Goal: Task Accomplishment & Management: Complete application form

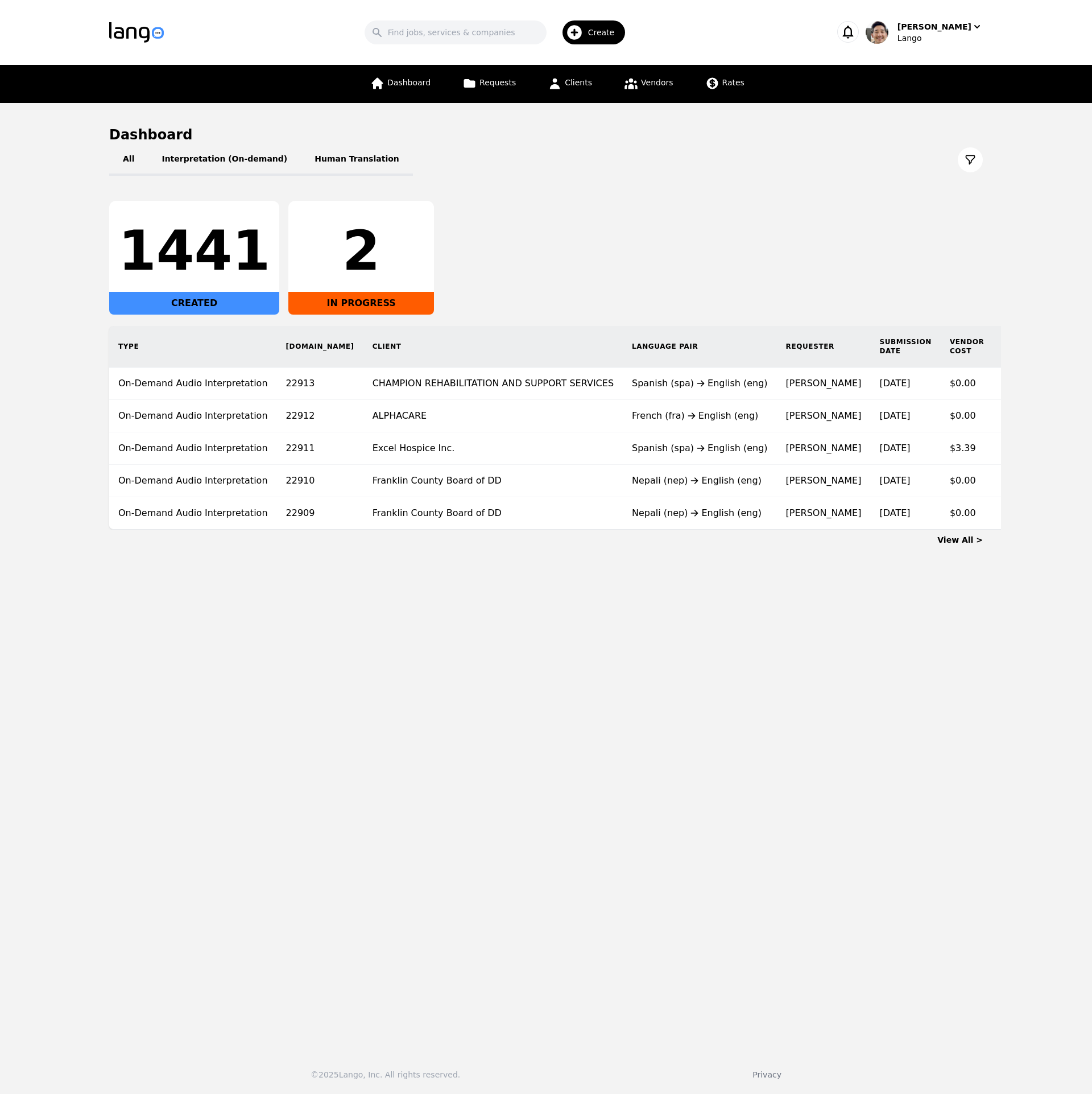
click at [816, 175] on div "All Interpretation (On-demand) Human Translation" at bounding box center [546, 160] width 874 height 32
click at [567, 84] on span "Clients" at bounding box center [579, 82] width 27 height 9
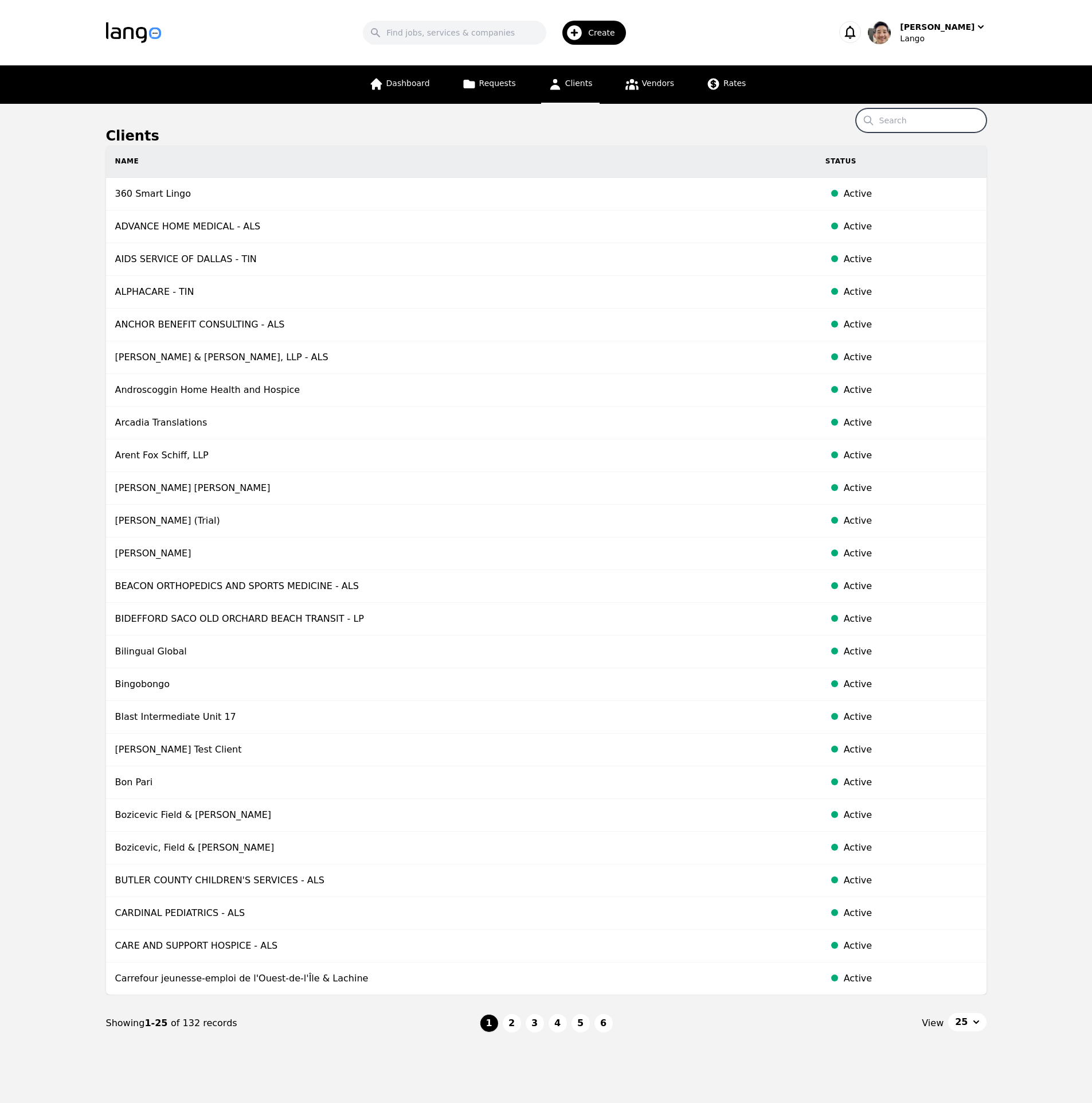
click at [934, 119] on input "Search" at bounding box center [921, 120] width 131 height 24
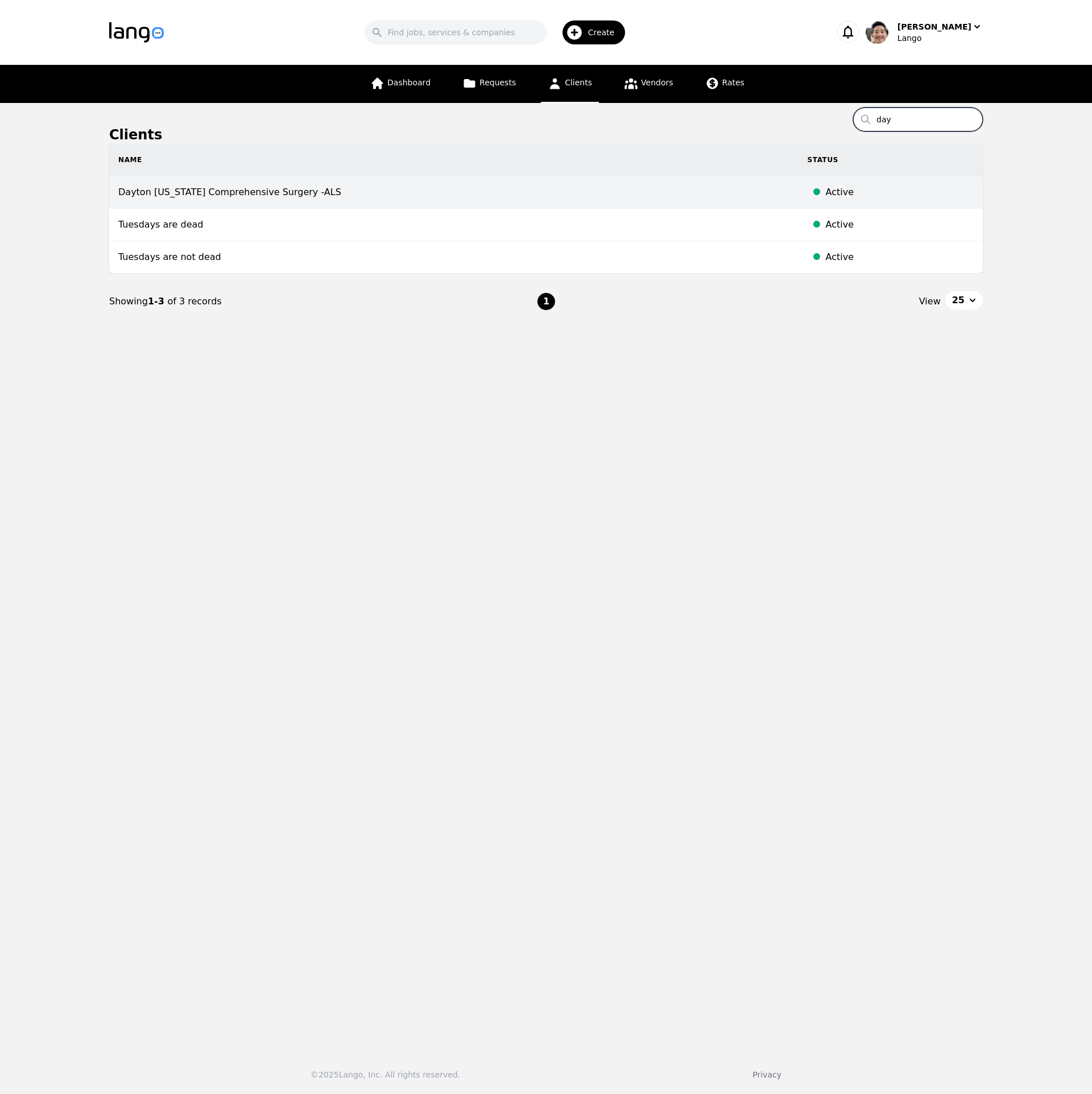
type input "day"
click at [436, 194] on td "Dayton [US_STATE] Comprehensive Surgery -ALS" at bounding box center [453, 192] width 690 height 33
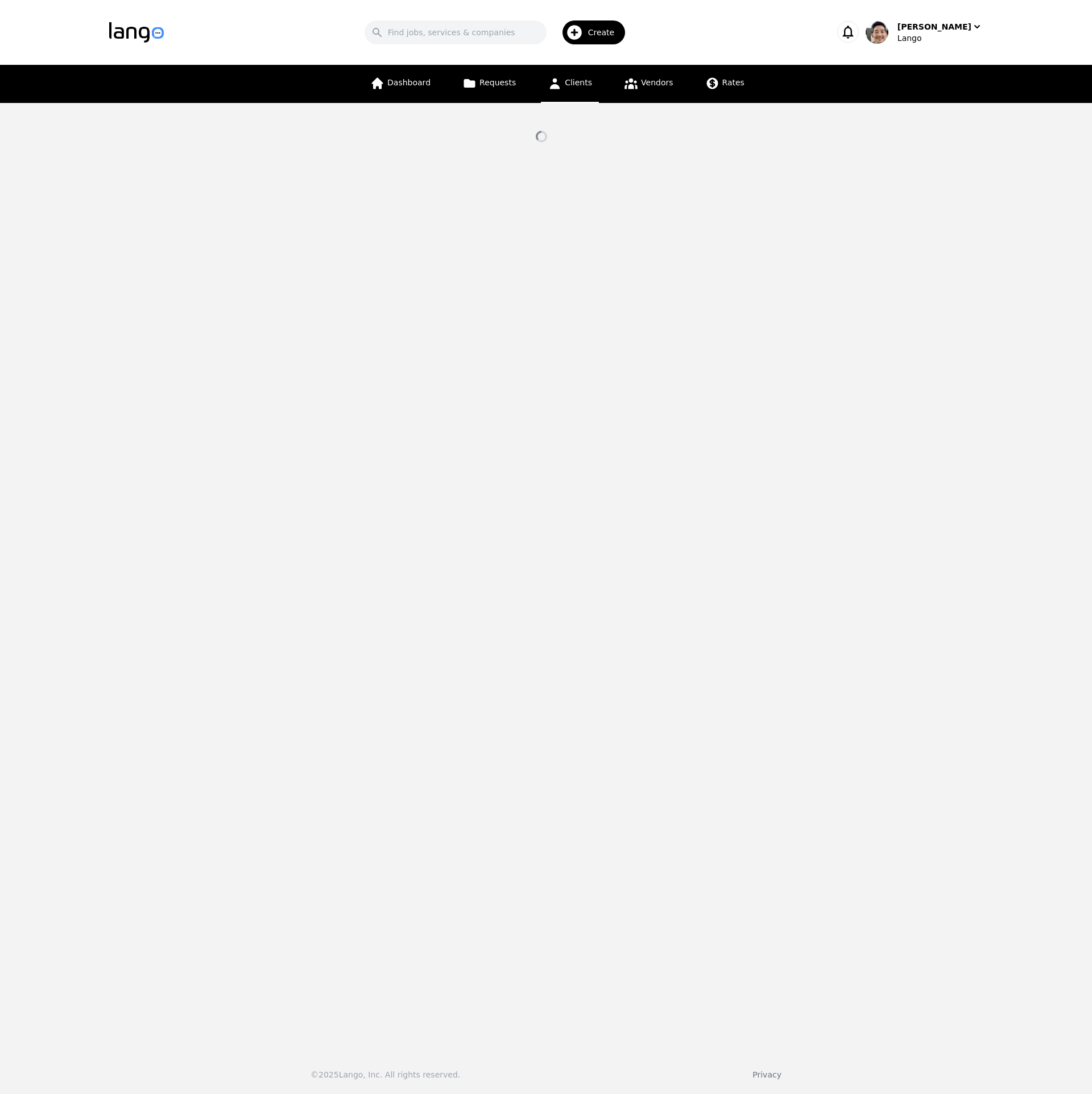
select select "active"
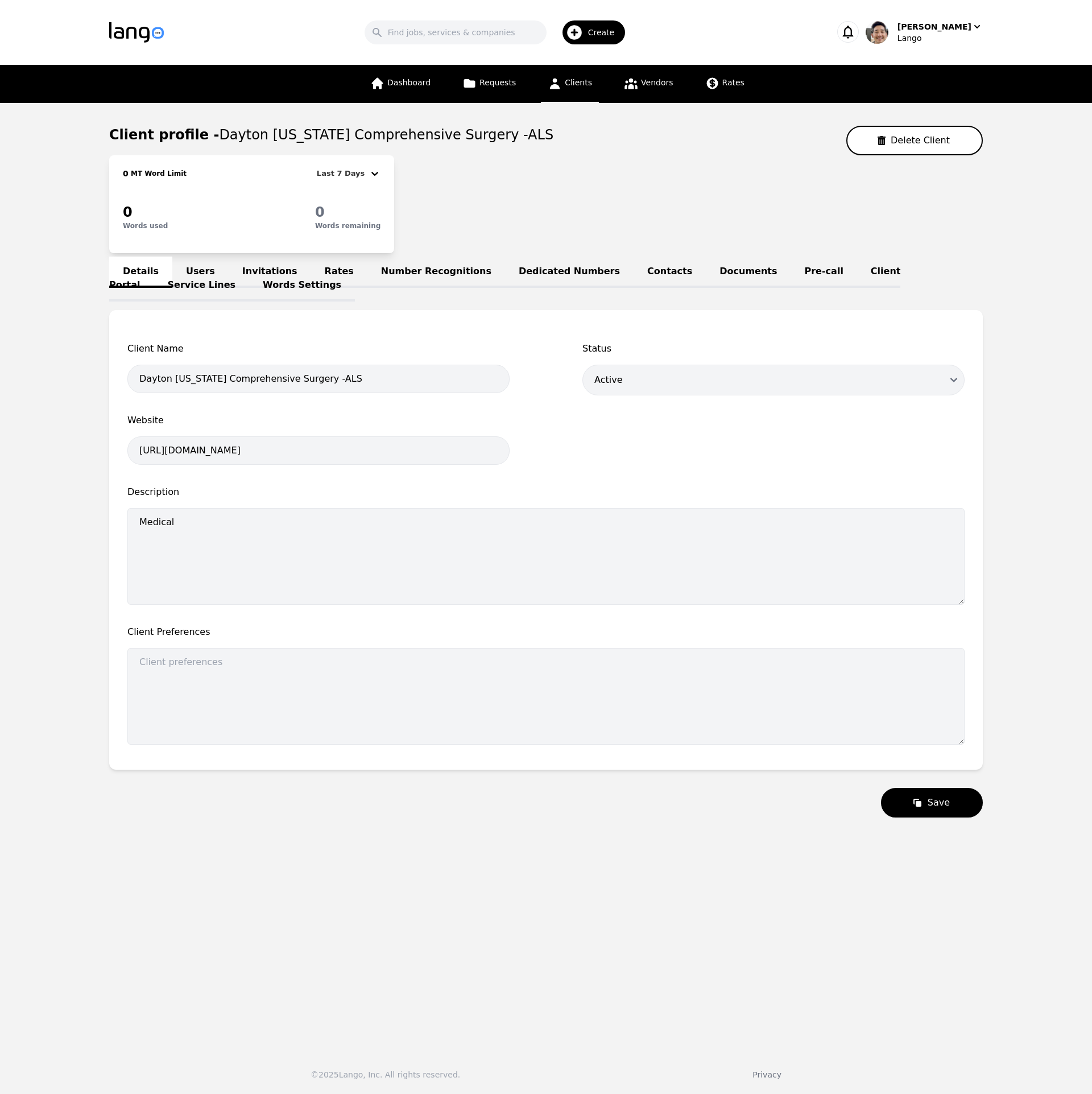
drag, startPoint x: 265, startPoint y: 271, endPoint x: 256, endPoint y: 272, distance: 9.1
click at [265, 270] on link "Invitations" at bounding box center [270, 272] width 82 height 31
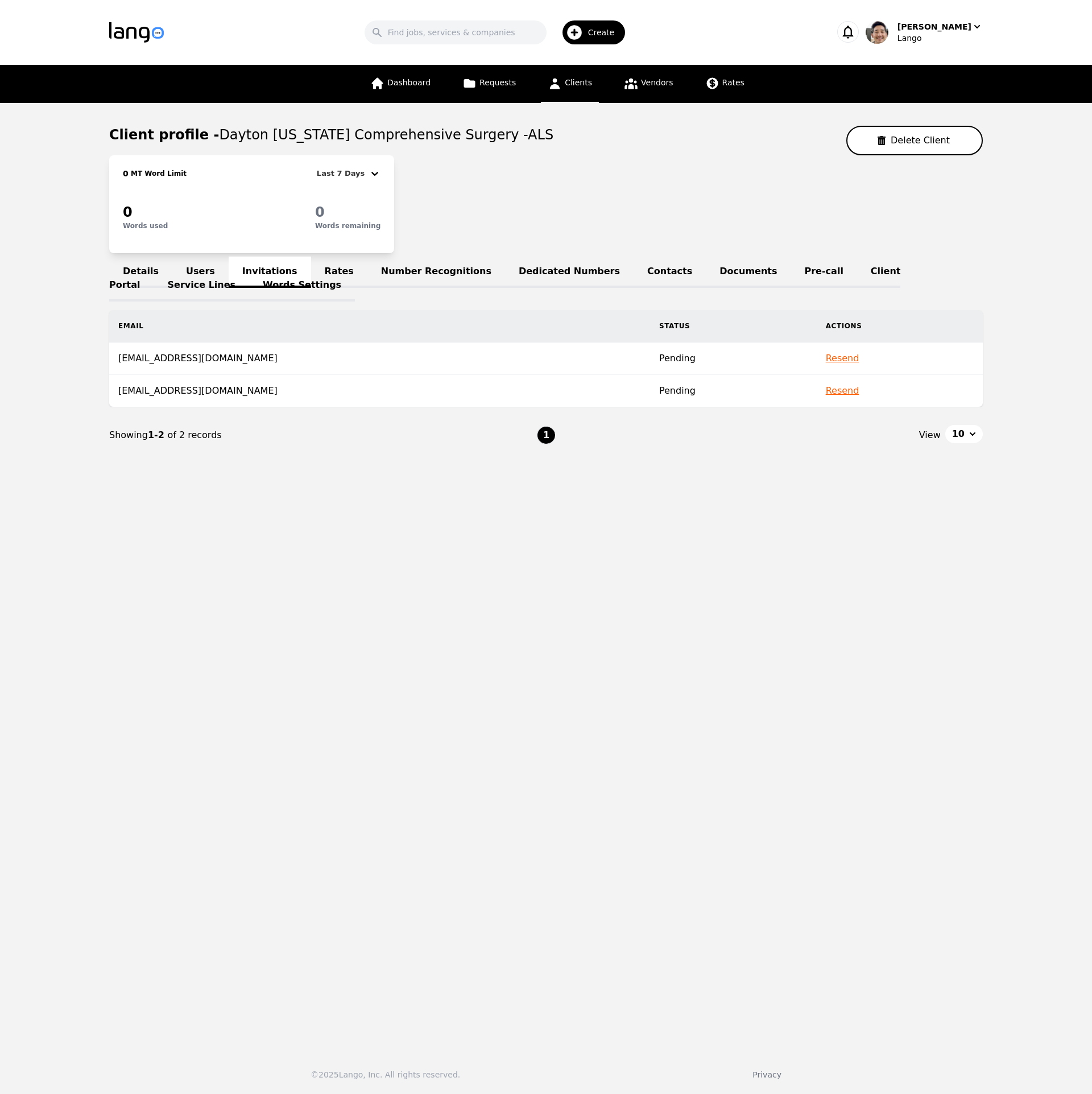
click at [194, 269] on link "Users" at bounding box center [200, 272] width 56 height 31
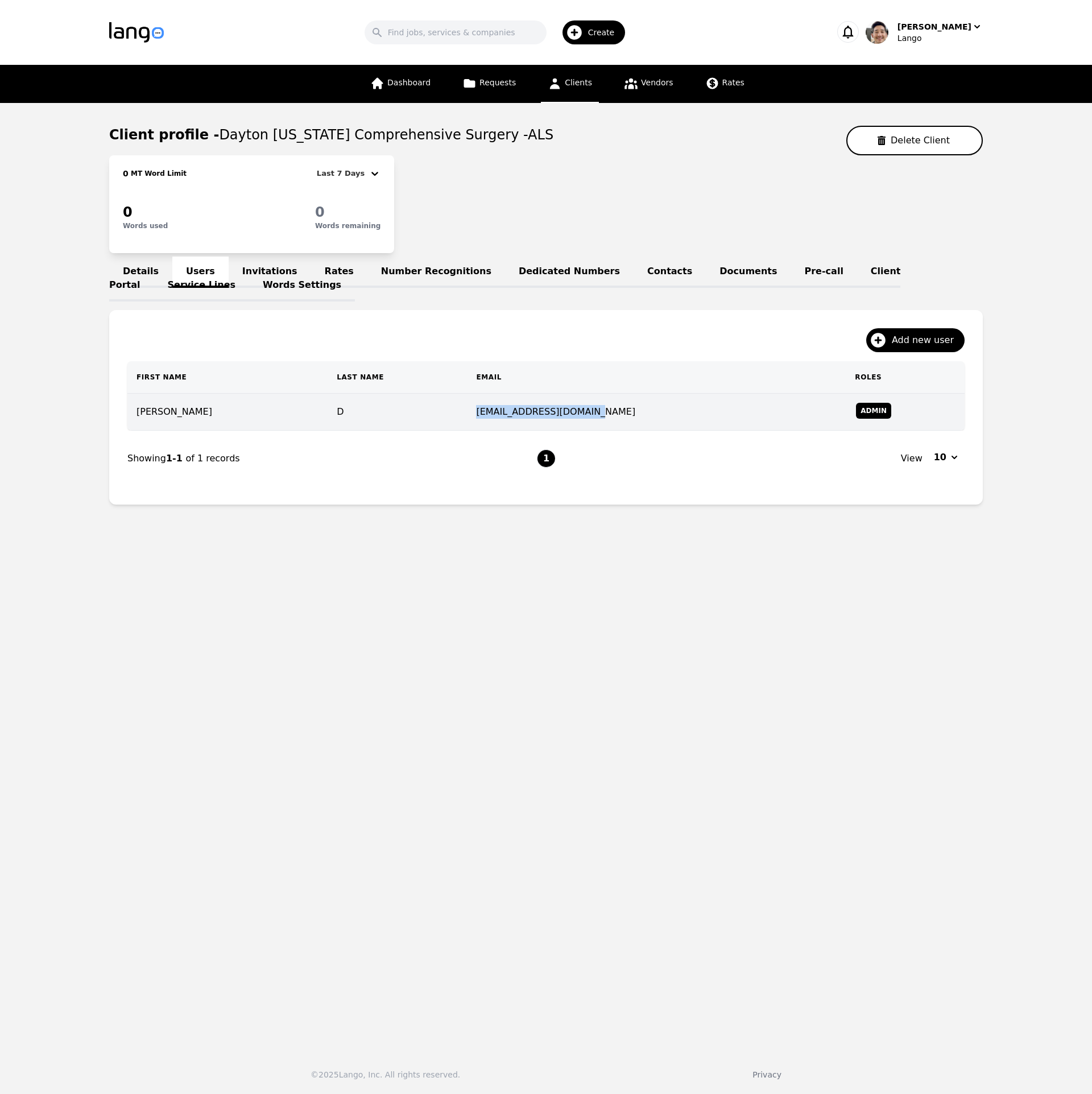
drag, startPoint x: 480, startPoint y: 412, endPoint x: 590, endPoint y: 417, distance: 110.1
click at [590, 417] on td "[EMAIL_ADDRESS][DOMAIN_NAME]" at bounding box center [656, 412] width 379 height 37
copy td "[EMAIL_ADDRESS][DOMAIN_NAME]"
click at [246, 272] on link "Invitations" at bounding box center [270, 272] width 82 height 31
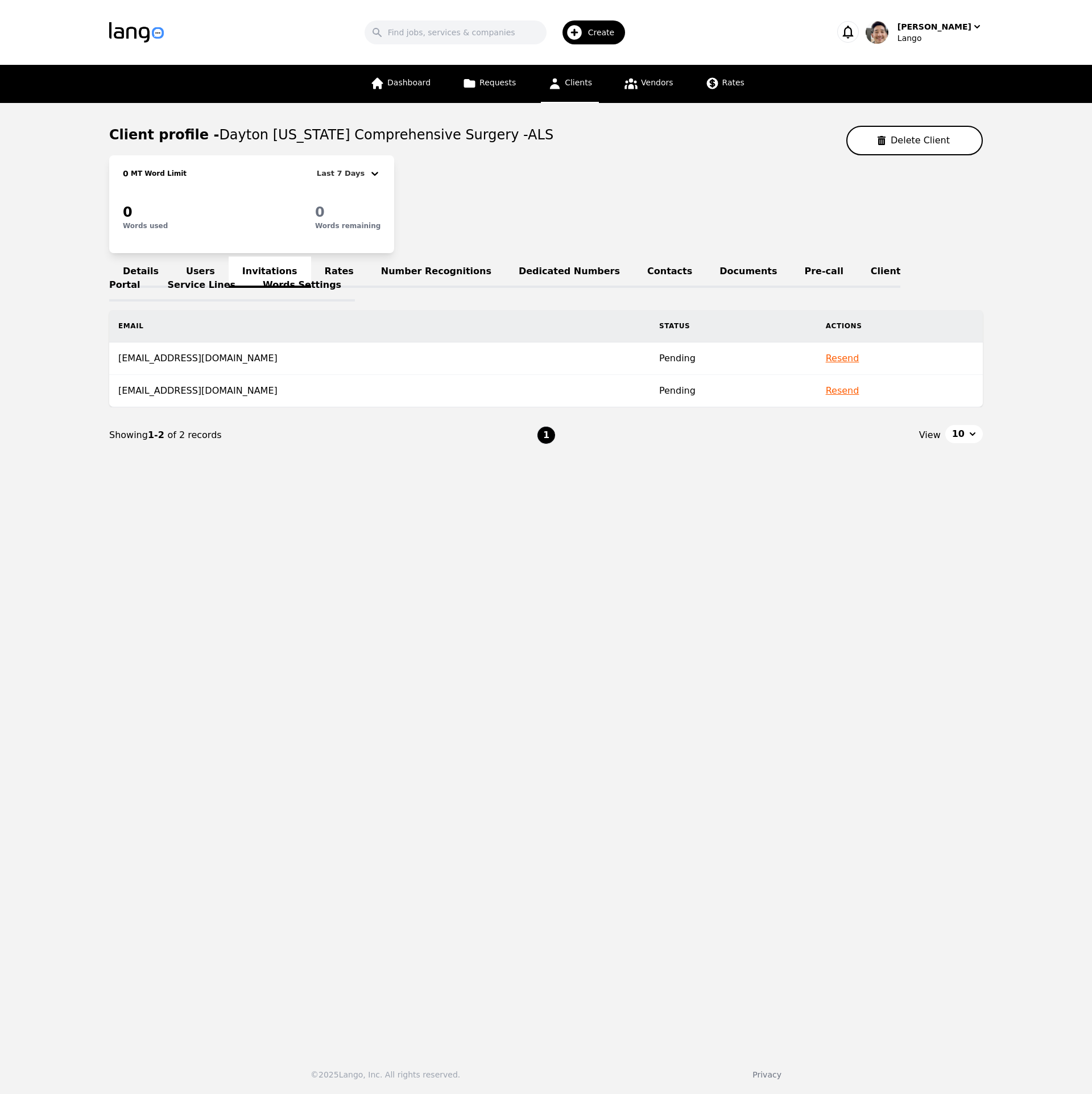
click at [862, 613] on main "Client profile - Dayton Ohio Comprehensive Surgery -ALS Delete Client 0 MT Word…" at bounding box center [546, 572] width 1092 height 939
click at [877, 620] on main "Client profile - Dayton Ohio Comprehensive Surgery -ALS Delete Client 0 MT Word…" at bounding box center [546, 572] width 1092 height 939
click at [826, 391] on button "Resend" at bounding box center [842, 391] width 33 height 14
drag, startPoint x: 175, startPoint y: 355, endPoint x: 115, endPoint y: 360, distance: 60.2
click at [115, 360] on td "[EMAIL_ADDRESS][DOMAIN_NAME]" at bounding box center [379, 359] width 541 height 33
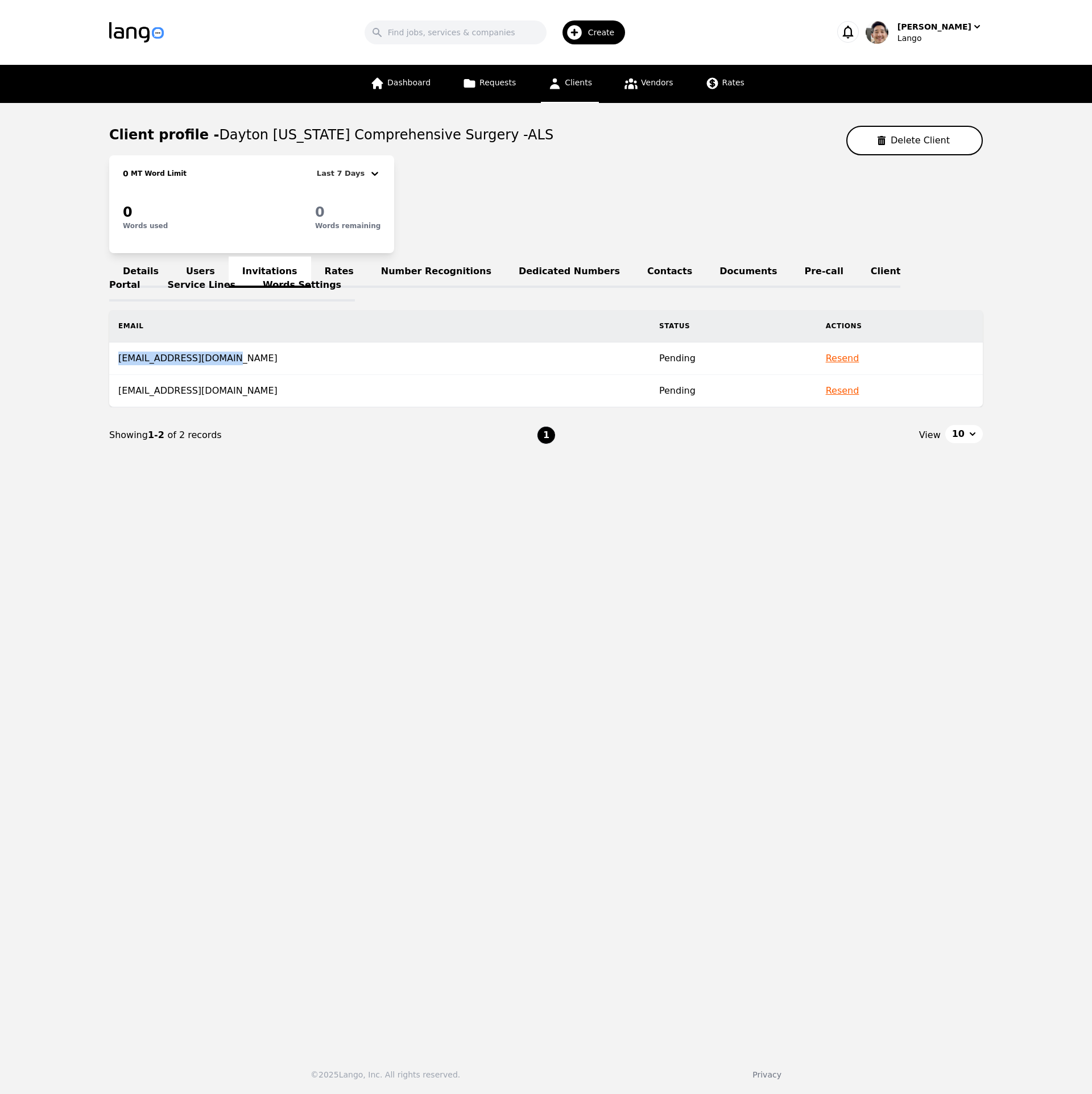
copy td "[EMAIL_ADDRESS][DOMAIN_NAME]"
click at [365, 556] on main "Client profile - Dayton Ohio Comprehensive Surgery -ALS Delete Client 0 MT Word…" at bounding box center [546, 572] width 1092 height 939
drag, startPoint x: 249, startPoint y: 393, endPoint x: 121, endPoint y: 393, distance: 128.0
click at [121, 393] on td "[EMAIL_ADDRESS][DOMAIN_NAME]" at bounding box center [379, 391] width 541 height 33
copy td "[EMAIL_ADDRESS][DOMAIN_NAME]"
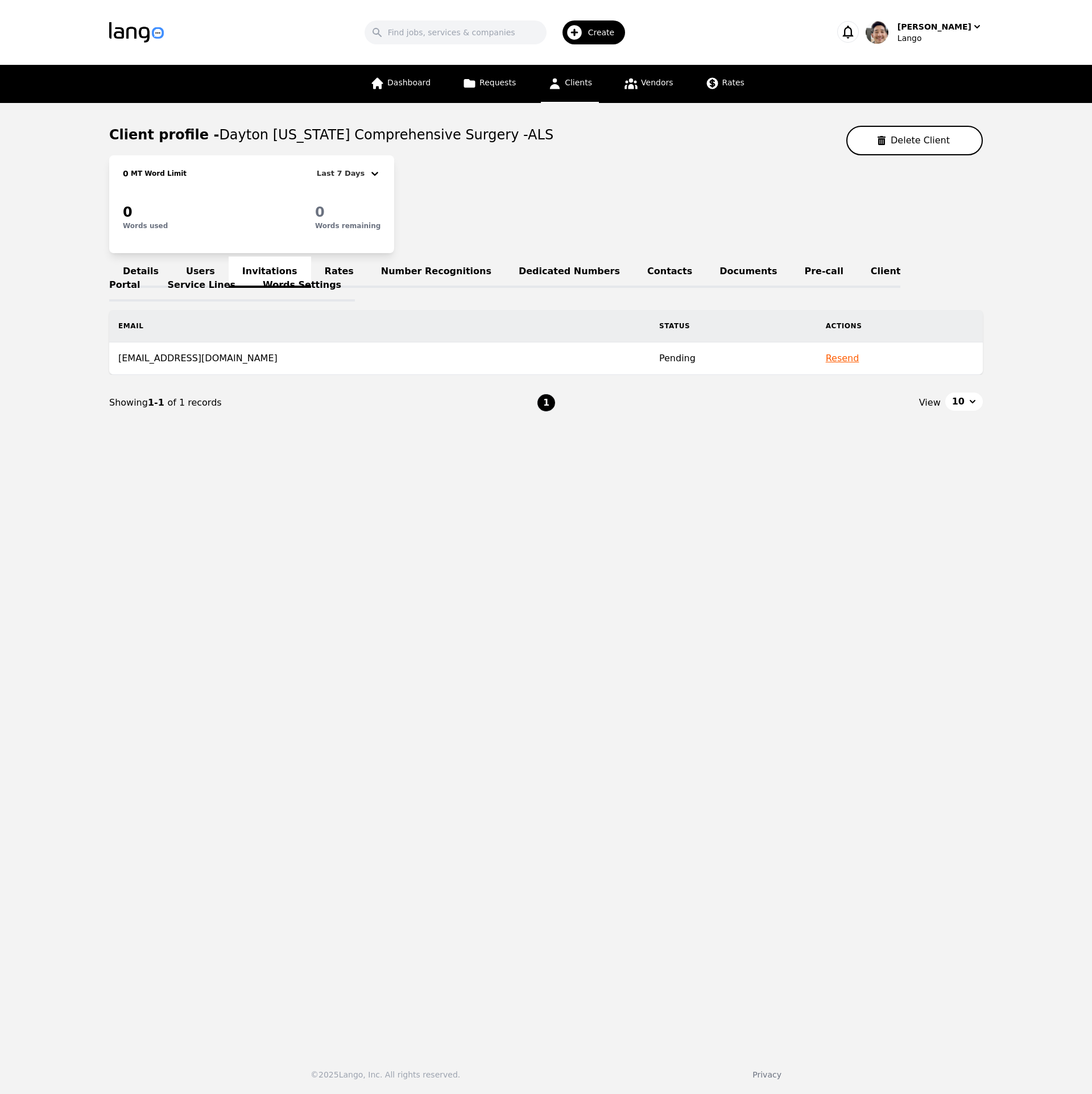
drag, startPoint x: 739, startPoint y: 840, endPoint x: 275, endPoint y: 366, distance: 663.3
click at [738, 838] on main "Client profile - [GEOGRAPHIC_DATA] [US_STATE] Comprehensive Surgery -ALS Delete…" at bounding box center [546, 572] width 1092 height 939
click at [189, 268] on link "Users" at bounding box center [200, 272] width 56 height 31
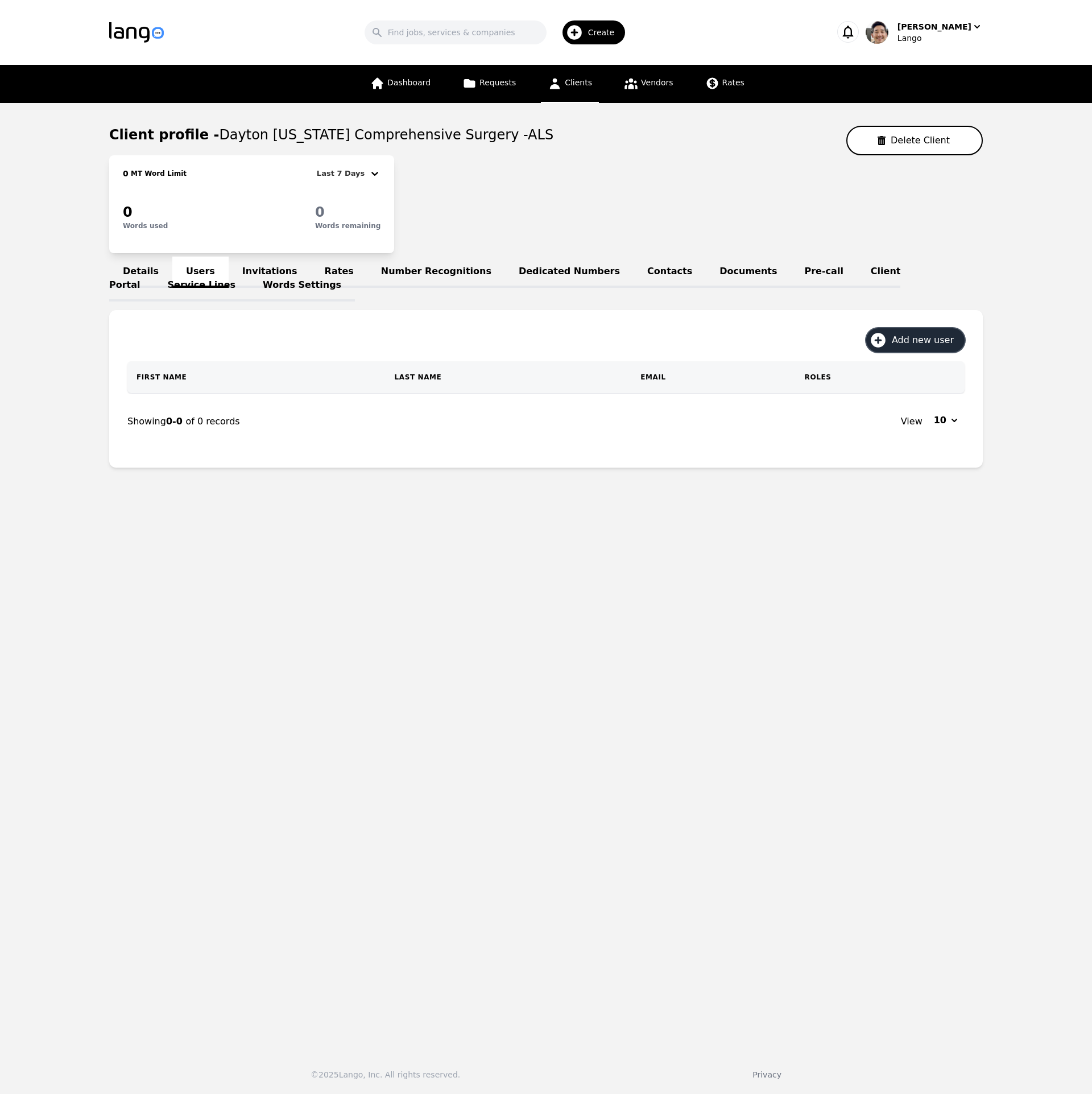
click at [920, 339] on span "Add new user" at bounding box center [926, 340] width 70 height 14
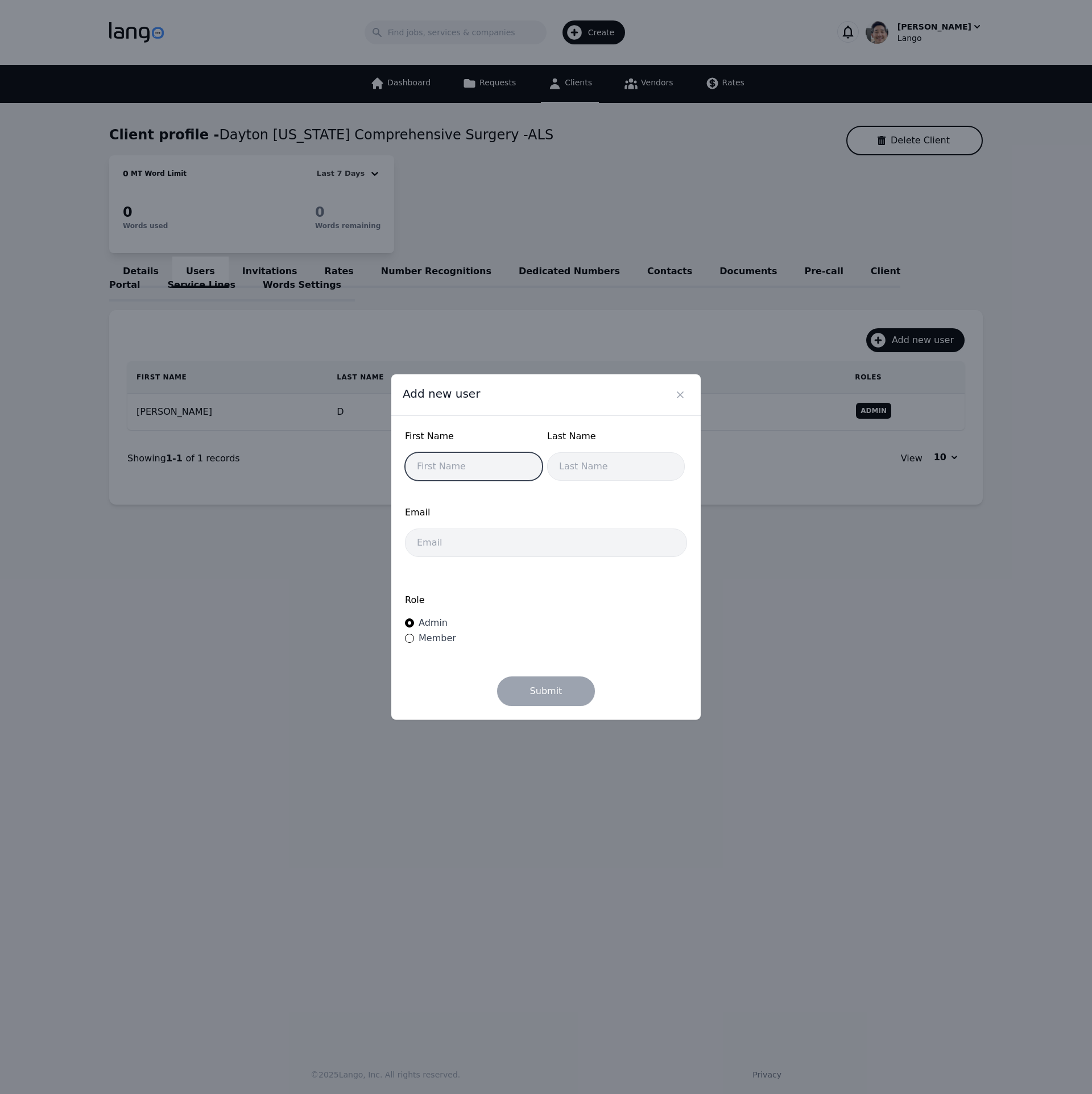
click at [478, 475] on input "text" at bounding box center [474, 466] width 138 height 29
type input "[PERSON_NAME]"
type input "D"
paste input "[EMAIL_ADDRESS][DOMAIN_NAME]"
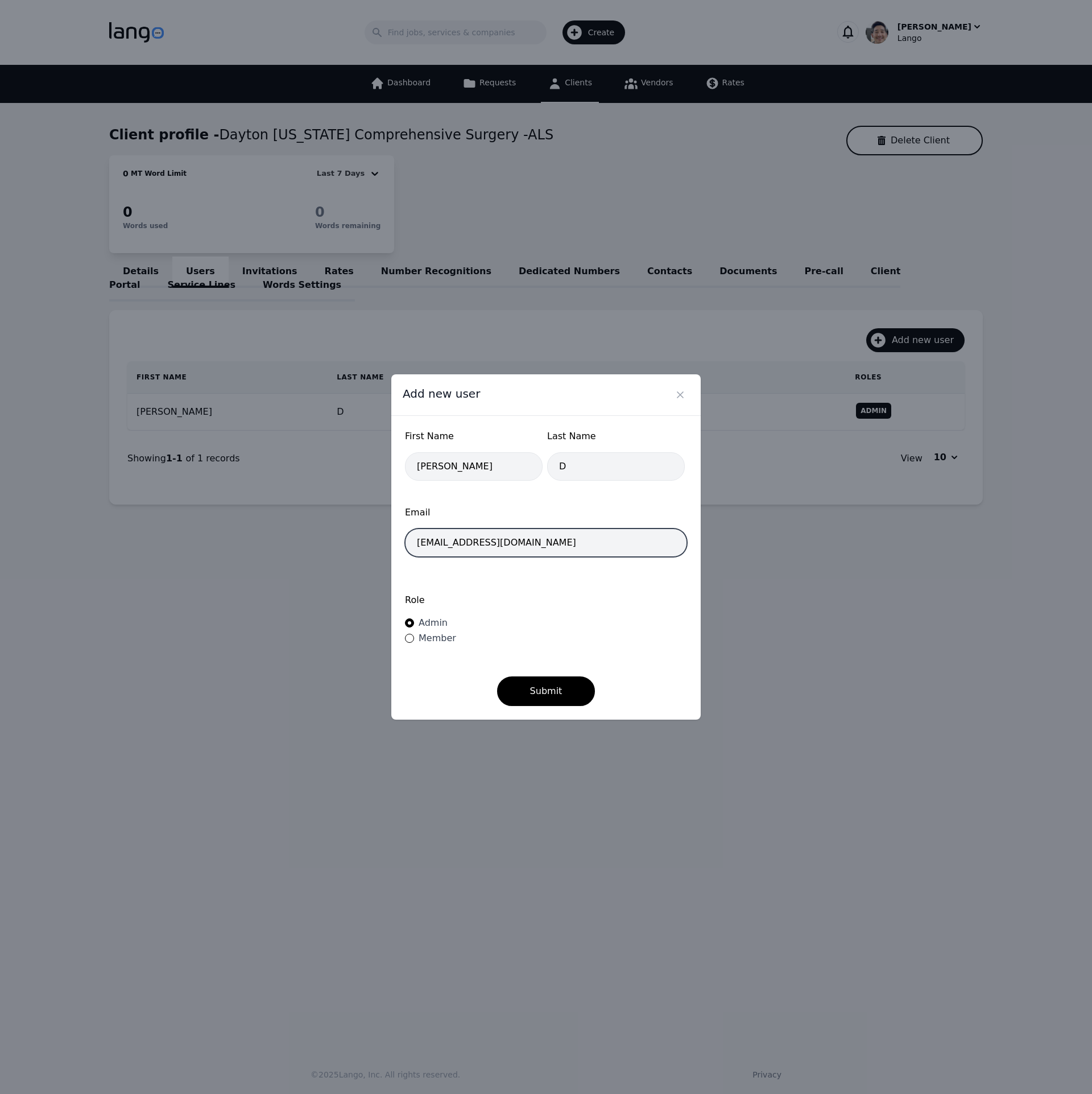
type input "[EMAIL_ADDRESS][DOMAIN_NAME]"
click at [632, 655] on div "Role Admin Member" at bounding box center [546, 620] width 282 height 76
click at [550, 690] on button "Submit" at bounding box center [546, 691] width 99 height 29
click at [682, 397] on icon "Close" at bounding box center [680, 395] width 6 height 6
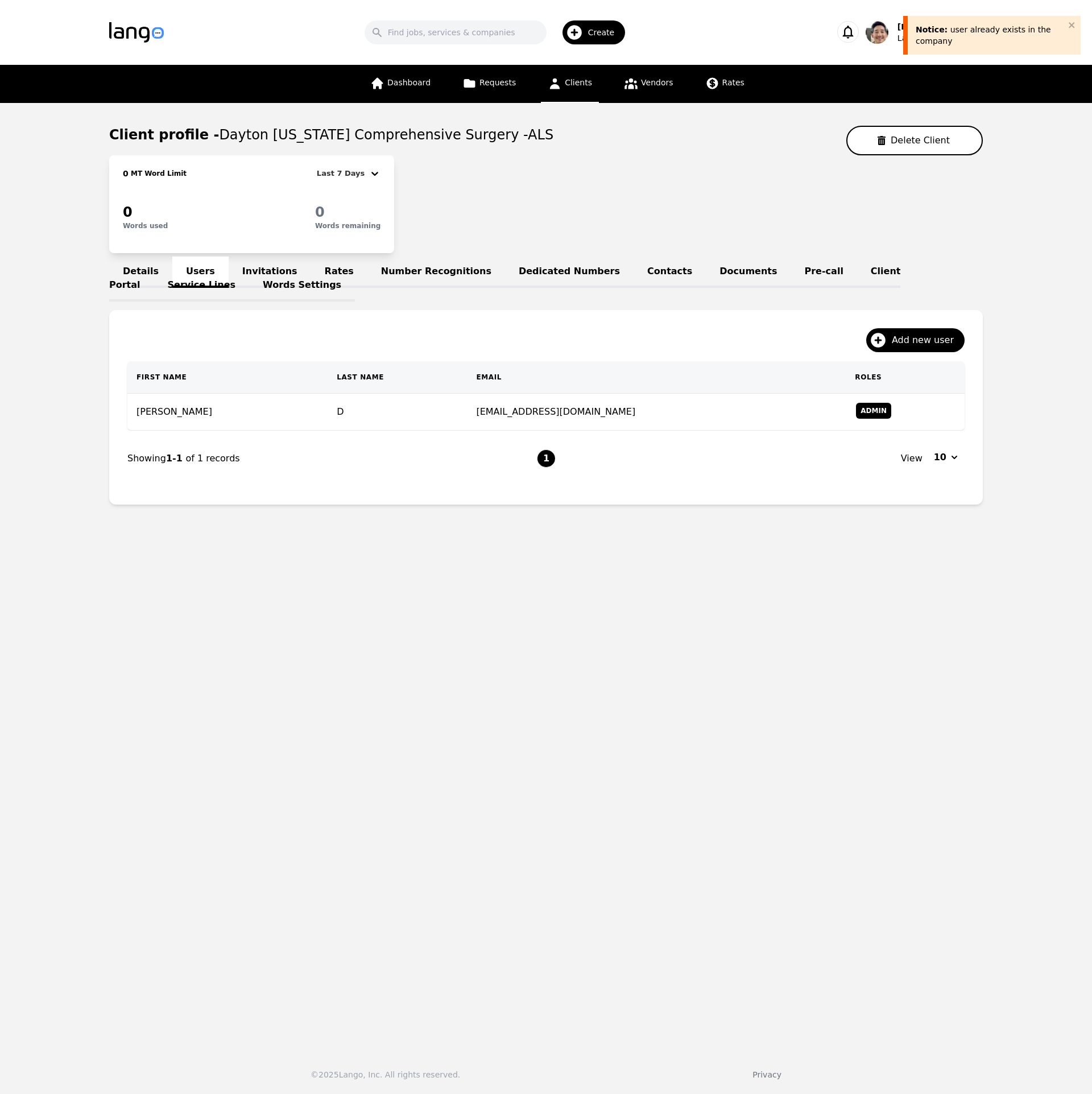
click at [776, 744] on main "Client profile - Dayton Ohio Comprehensive Surgery -ALS Delete Client 0 MT Word…" at bounding box center [546, 572] width 1092 height 939
click at [922, 341] on span "Add new user" at bounding box center [926, 340] width 70 height 14
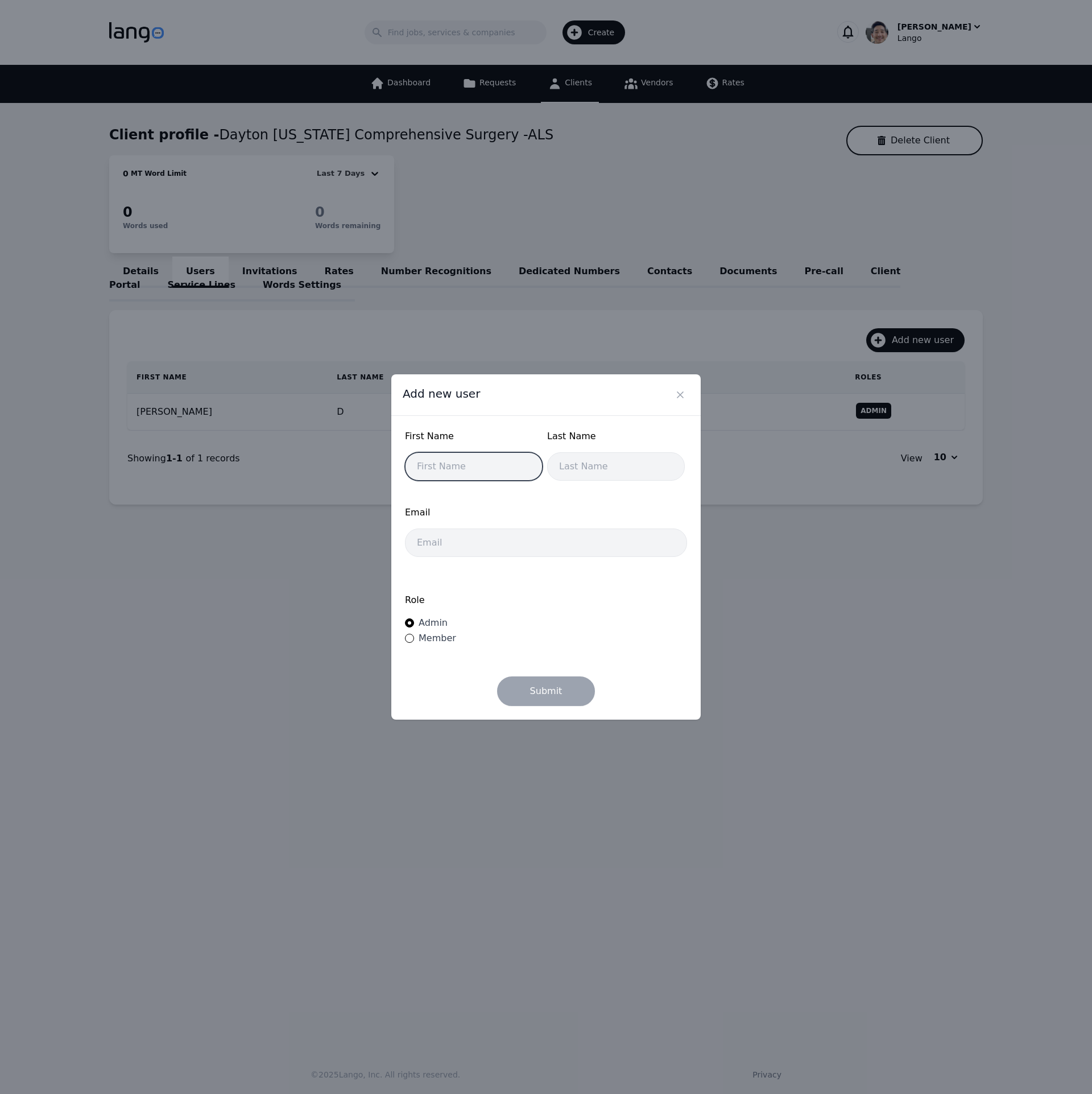
click at [486, 469] on input "text" at bounding box center [474, 466] width 138 height 29
type input "[PERSON_NAME]"
type input "D"
paste input "[EMAIL_ADDRESS][DOMAIN_NAME]"
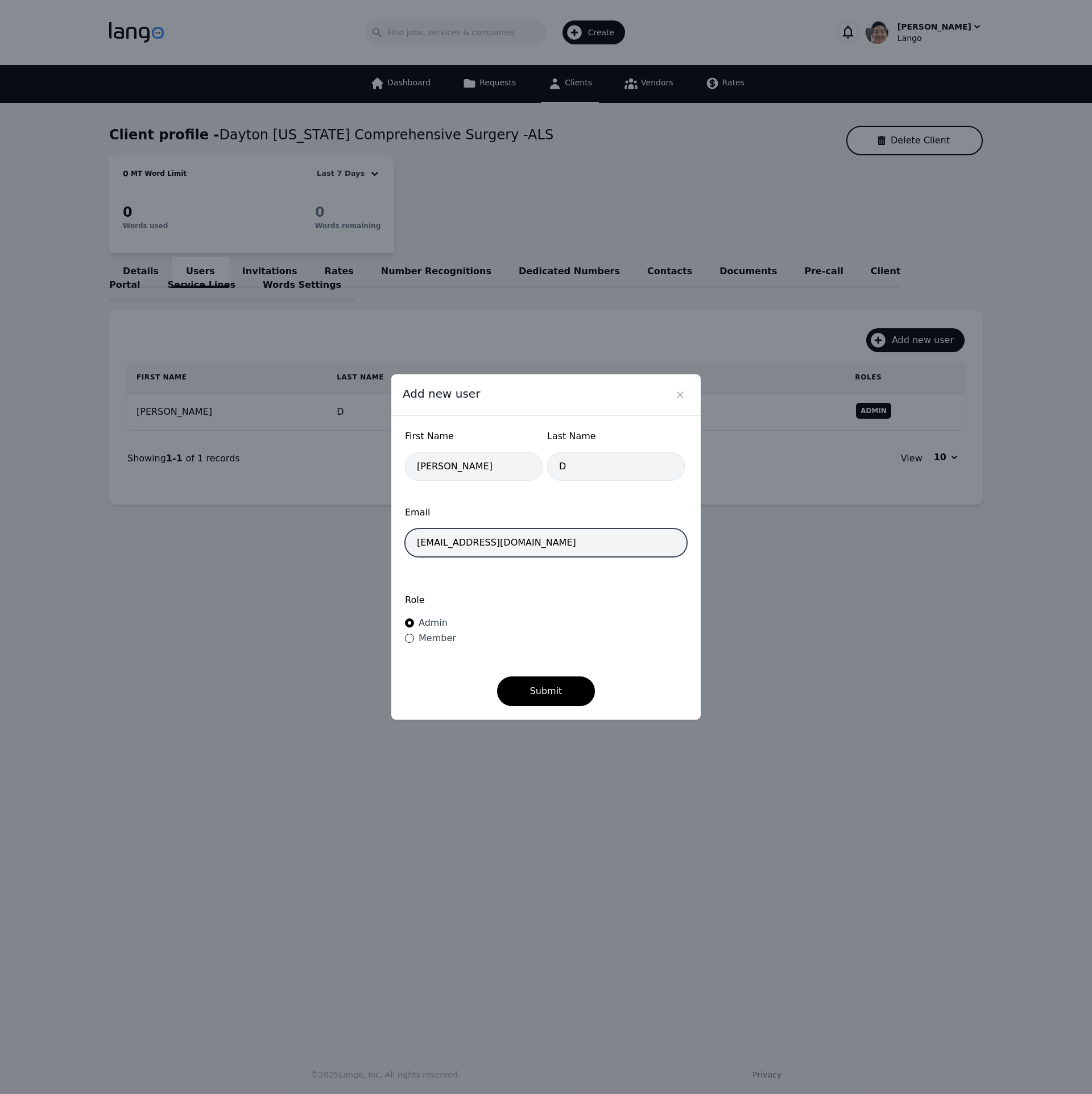
type input "[EMAIL_ADDRESS][DOMAIN_NAME]"
click at [656, 669] on form "First Name Tina Last Name D Email docsdaytontina@gmail.com Role Admin Member Su…" at bounding box center [546, 568] width 282 height 277
click at [569, 692] on button "Submit" at bounding box center [546, 691] width 99 height 29
click at [683, 394] on icon "Close" at bounding box center [680, 395] width 11 height 11
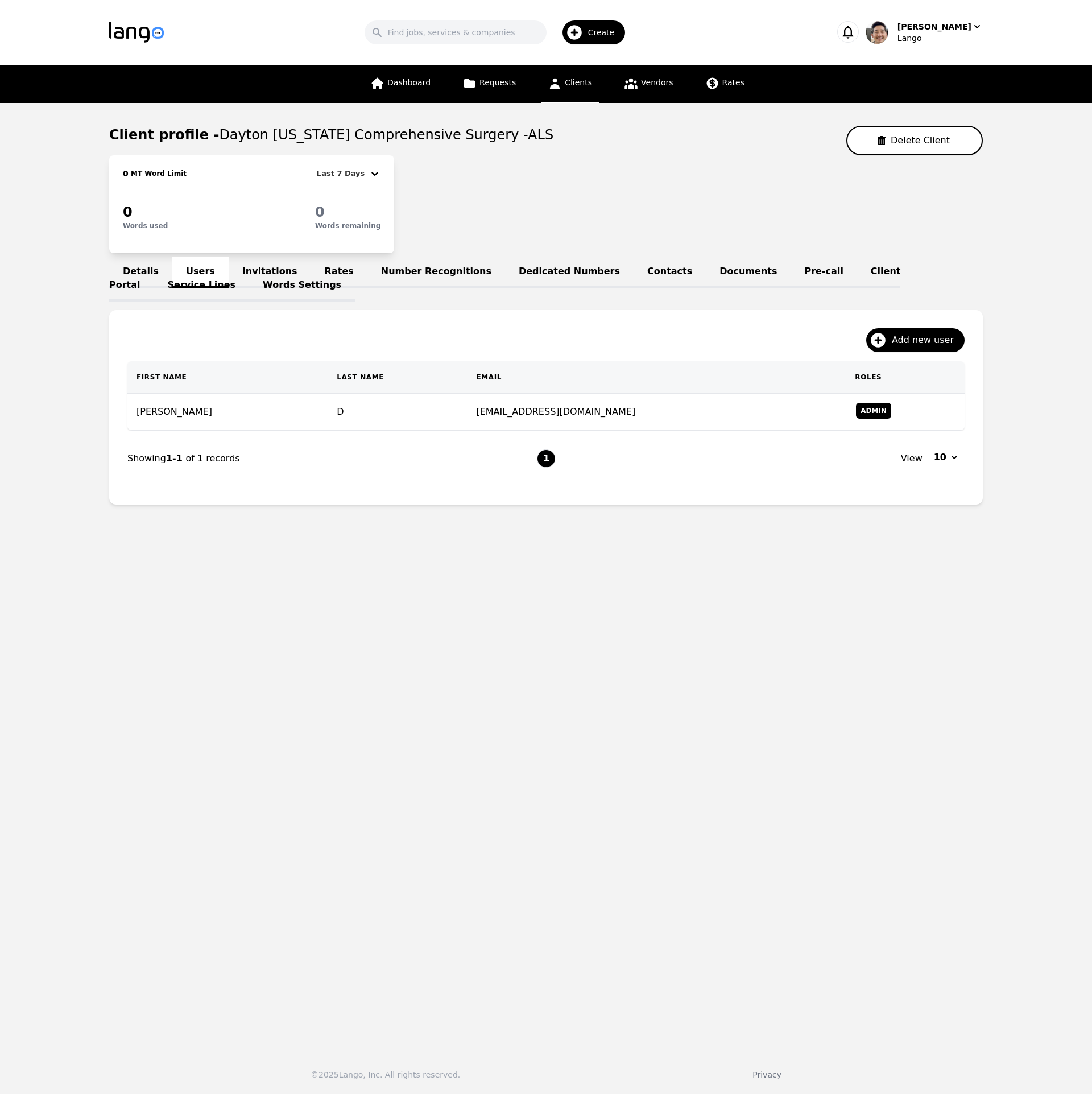
click at [872, 815] on main "Client profile - Dayton Ohio Comprehensive Surgery -ALS Delete Client 0 MT Word…" at bounding box center [546, 572] width 1092 height 939
click at [244, 277] on link "Invitations" at bounding box center [270, 272] width 82 height 31
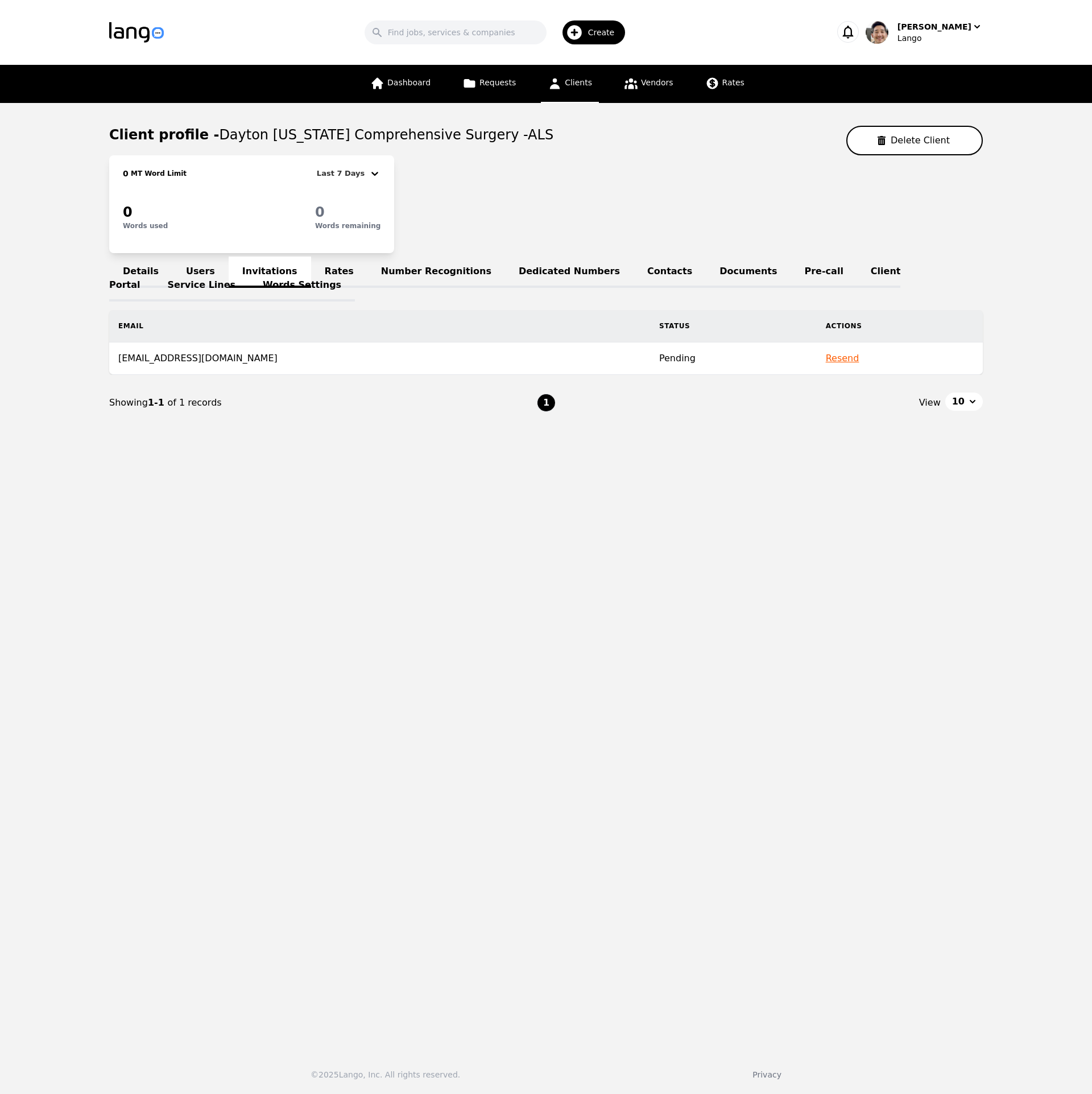
click at [204, 268] on link "Users" at bounding box center [200, 272] width 56 height 31
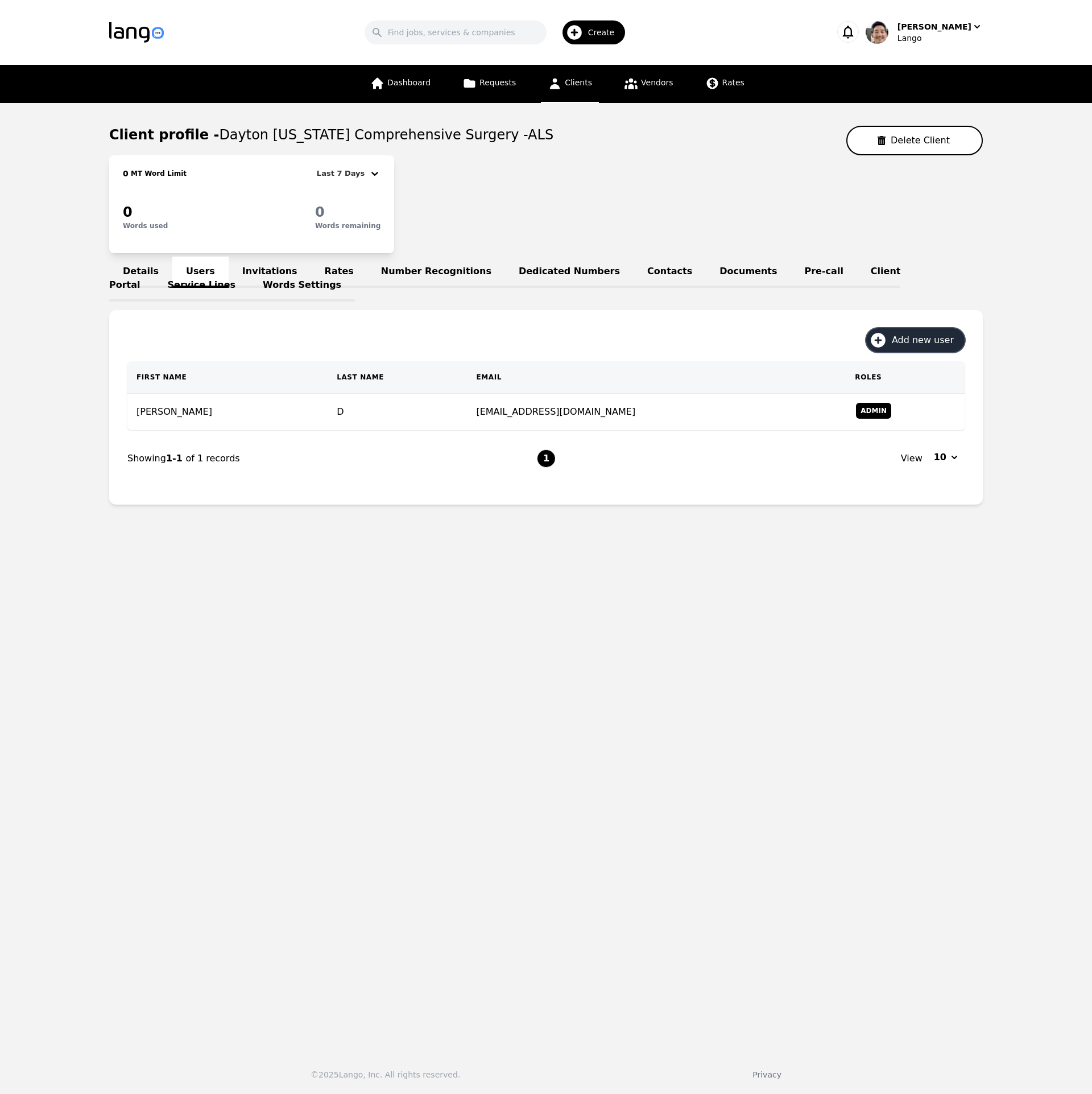
click at [938, 343] on span "Add new user" at bounding box center [926, 340] width 70 height 14
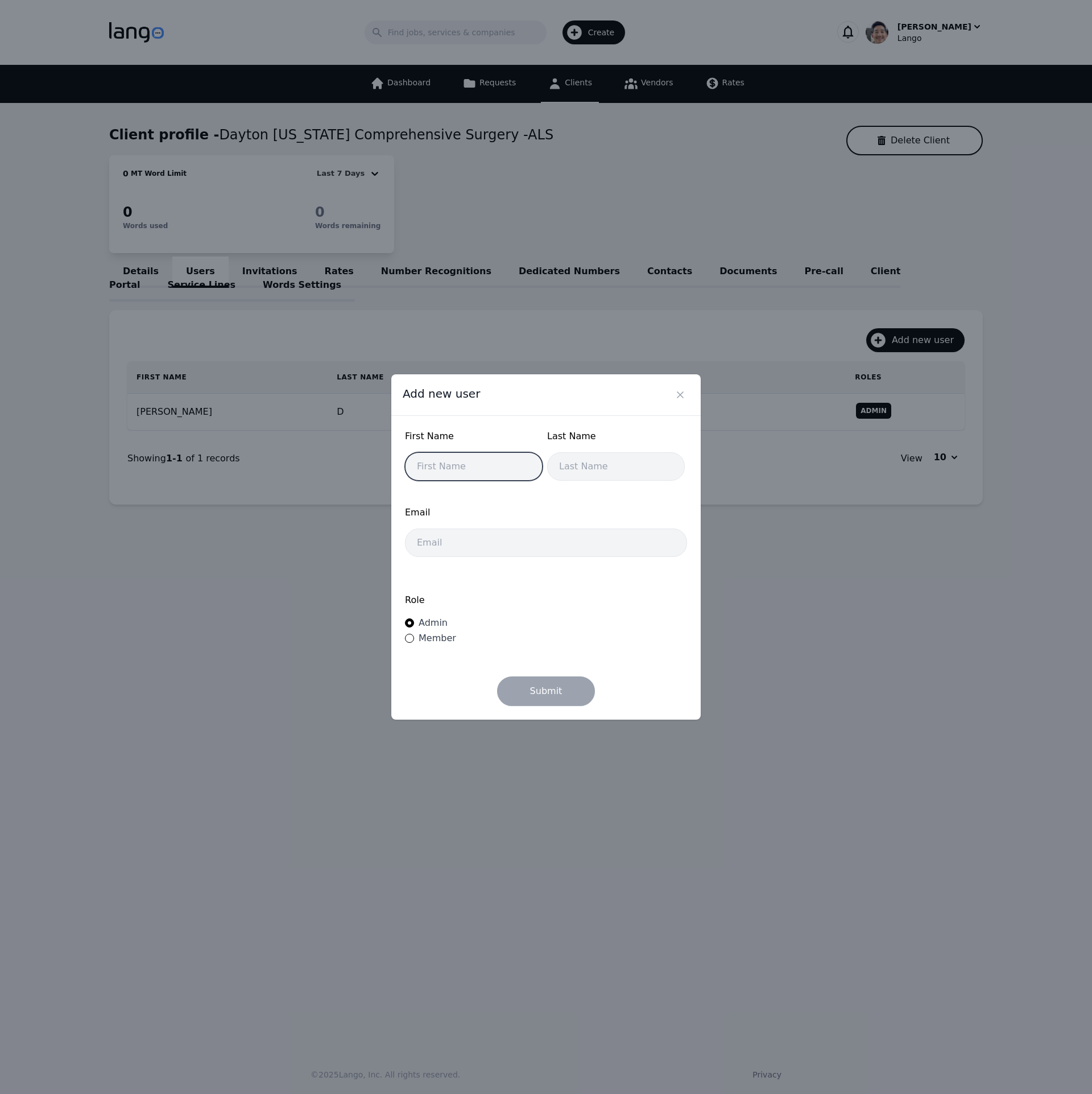
click at [470, 474] on input "text" at bounding box center [474, 466] width 138 height 29
type input "[PERSON_NAME]"
type input "D"
paste input "[EMAIL_ADDRESS][DOMAIN_NAME]"
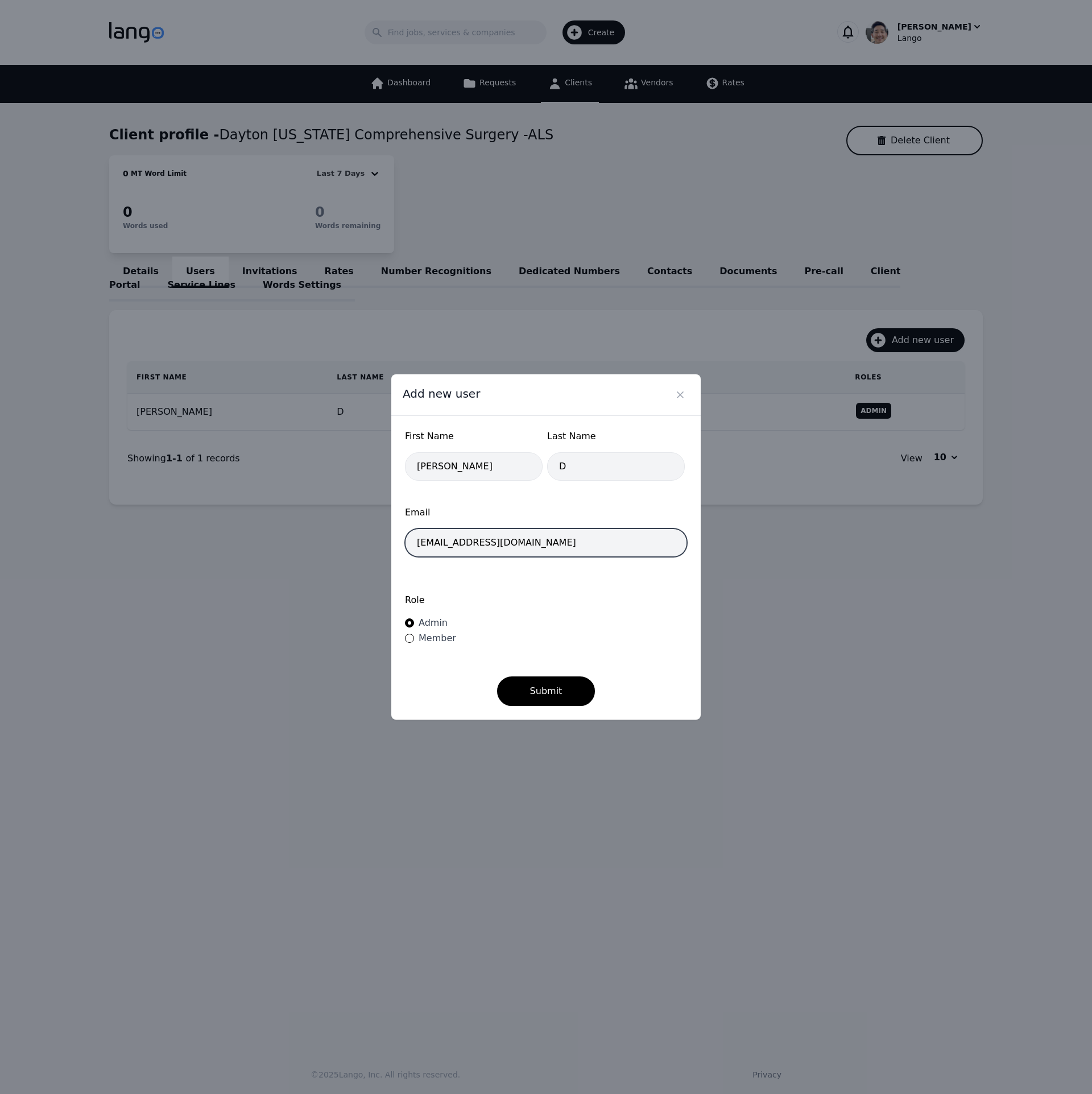
type input "[EMAIL_ADDRESS][DOMAIN_NAME]"
click at [629, 659] on form "First Name [PERSON_NAME] Last Name D Email [EMAIL_ADDRESS][DOMAIN_NAME] Role Ad…" at bounding box center [546, 568] width 282 height 277
click at [572, 693] on button "Submit" at bounding box center [546, 691] width 99 height 29
click at [682, 394] on icon "Close" at bounding box center [680, 395] width 6 height 6
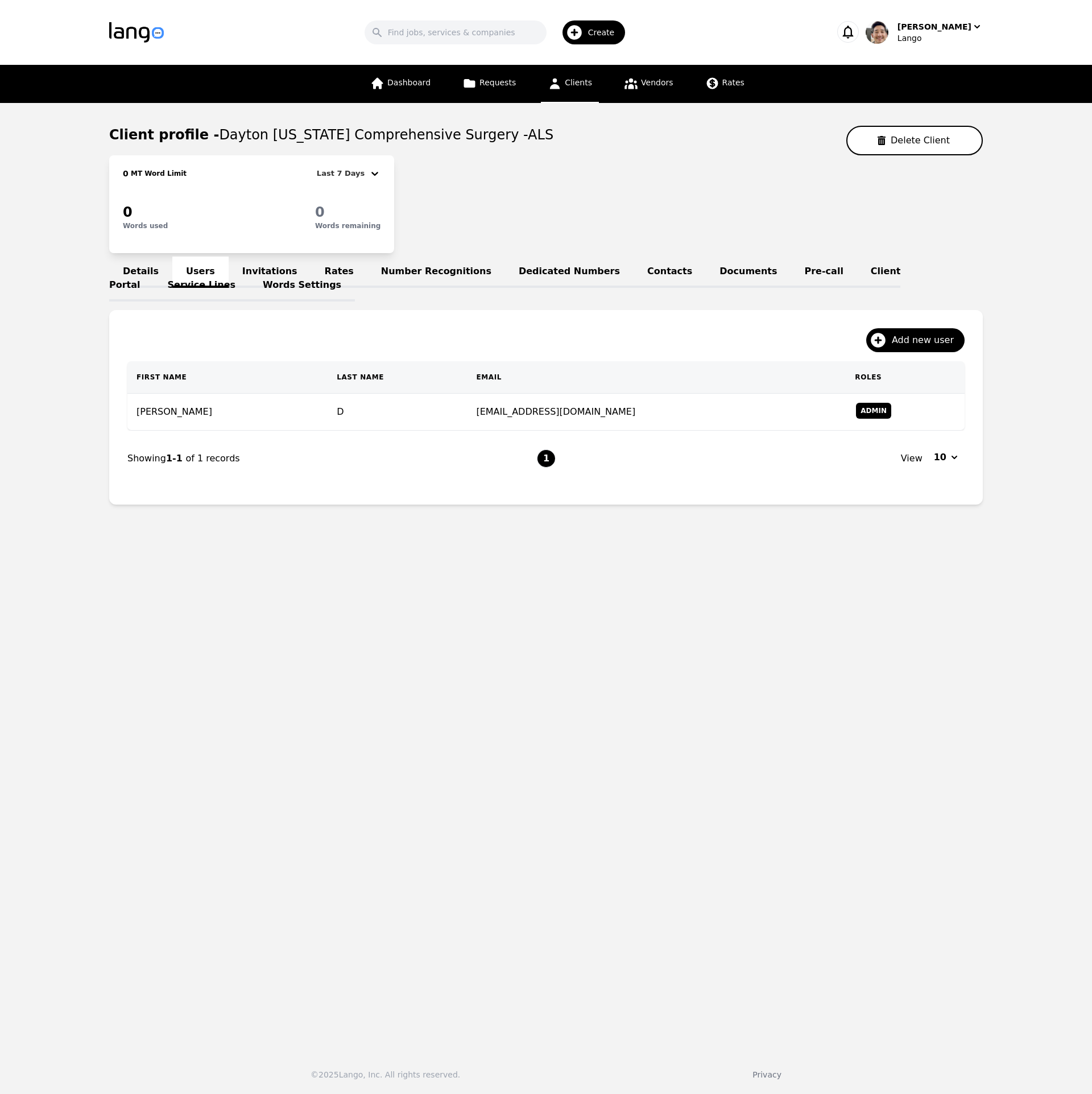
drag, startPoint x: 750, startPoint y: 602, endPoint x: 405, endPoint y: 271, distance: 478.1
click at [750, 601] on main "Client profile - [GEOGRAPHIC_DATA] [US_STATE] Comprehensive Surgery -ALS Delete…" at bounding box center [546, 572] width 1092 height 939
click at [260, 271] on link "Invitations" at bounding box center [270, 272] width 82 height 31
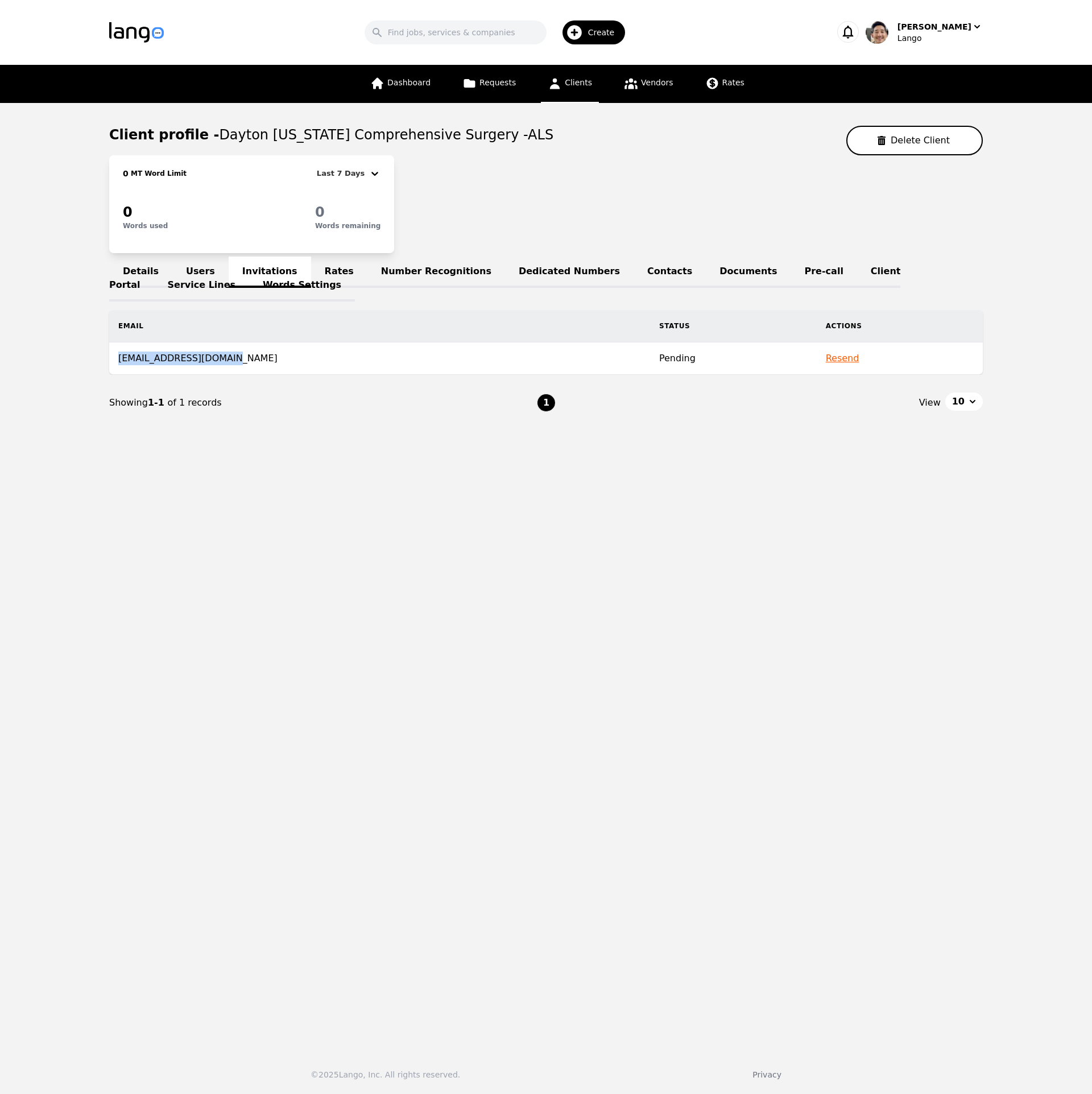
drag, startPoint x: 240, startPoint y: 357, endPoint x: 118, endPoint y: 362, distance: 122.1
click at [118, 362] on td "[EMAIL_ADDRESS][DOMAIN_NAME]" at bounding box center [379, 359] width 541 height 33
copy td "[EMAIL_ADDRESS][DOMAIN_NAME]"
click at [739, 615] on main "Client profile - Dayton Ohio Comprehensive Surgery -ALS Delete Client 0 MT Word…" at bounding box center [546, 572] width 1092 height 939
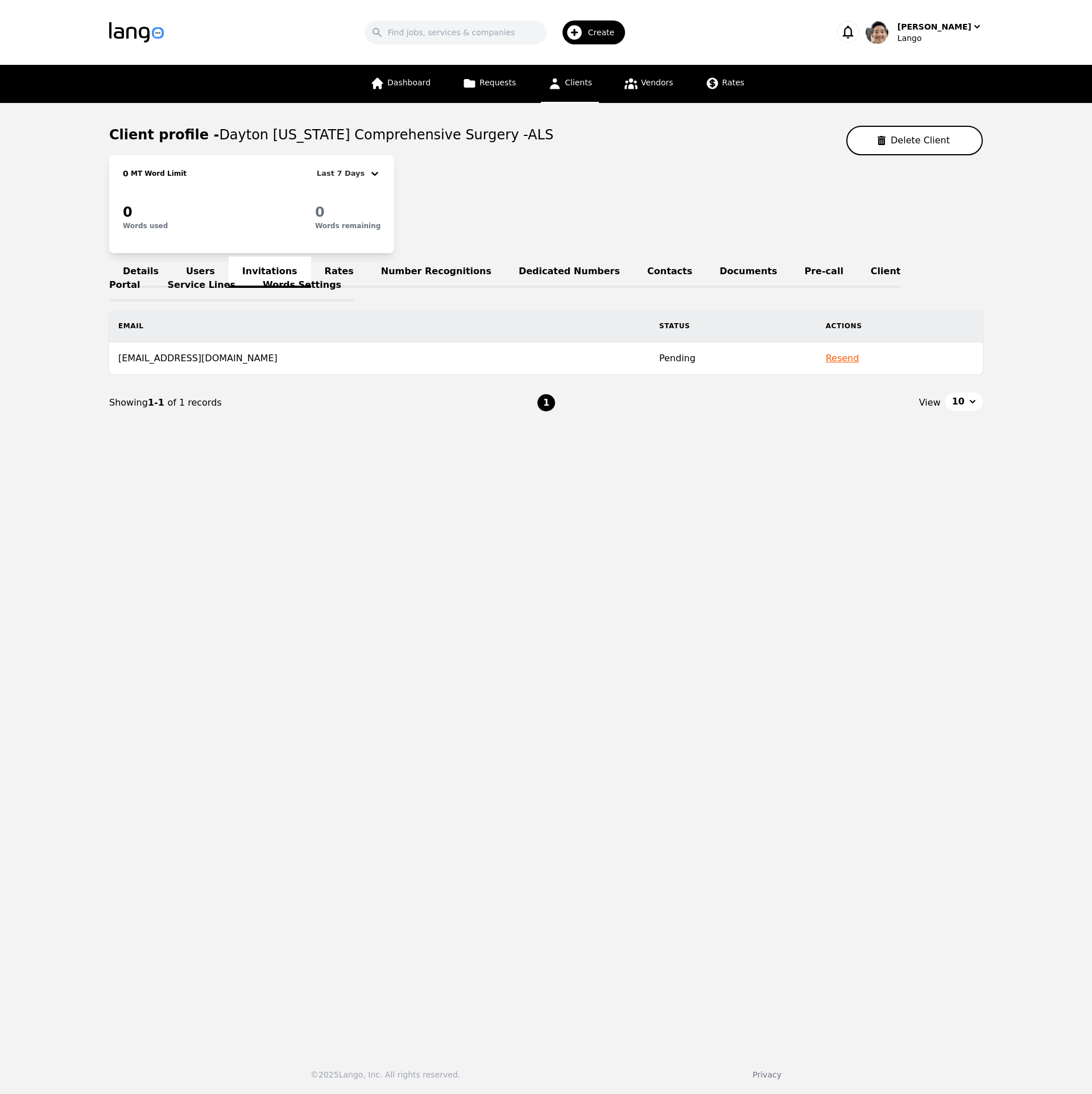
click at [739, 615] on main "Client profile - Dayton Ohio Comprehensive Surgery -ALS Delete Client 0 MT Word…" at bounding box center [546, 572] width 1092 height 939
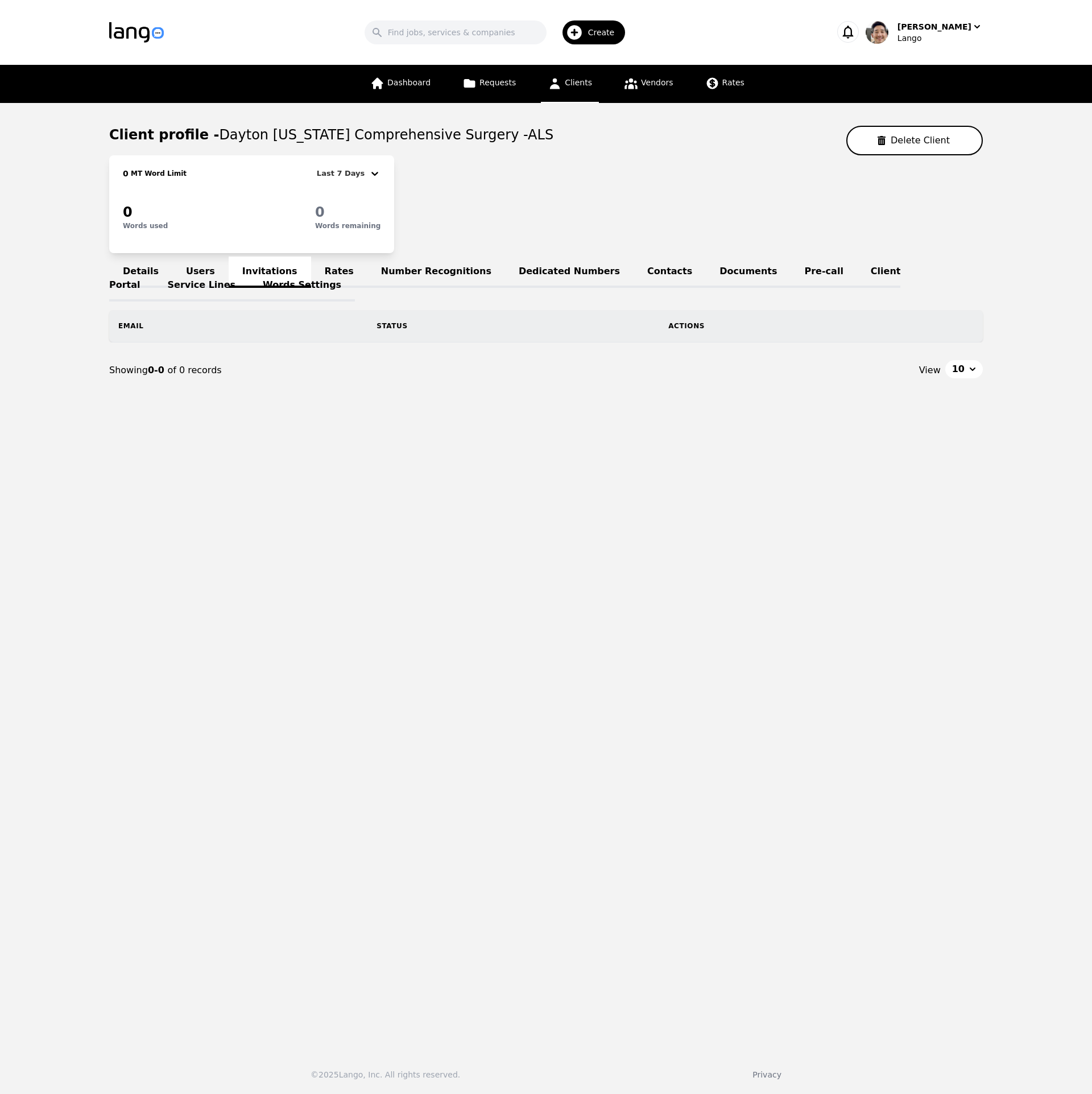
click at [740, 622] on main "Client profile - [GEOGRAPHIC_DATA] [US_STATE] Comprehensive Surgery -ALS Delete…" at bounding box center [546, 572] width 1092 height 939
click at [249, 274] on link "Words Settings" at bounding box center [302, 286] width 106 height 31
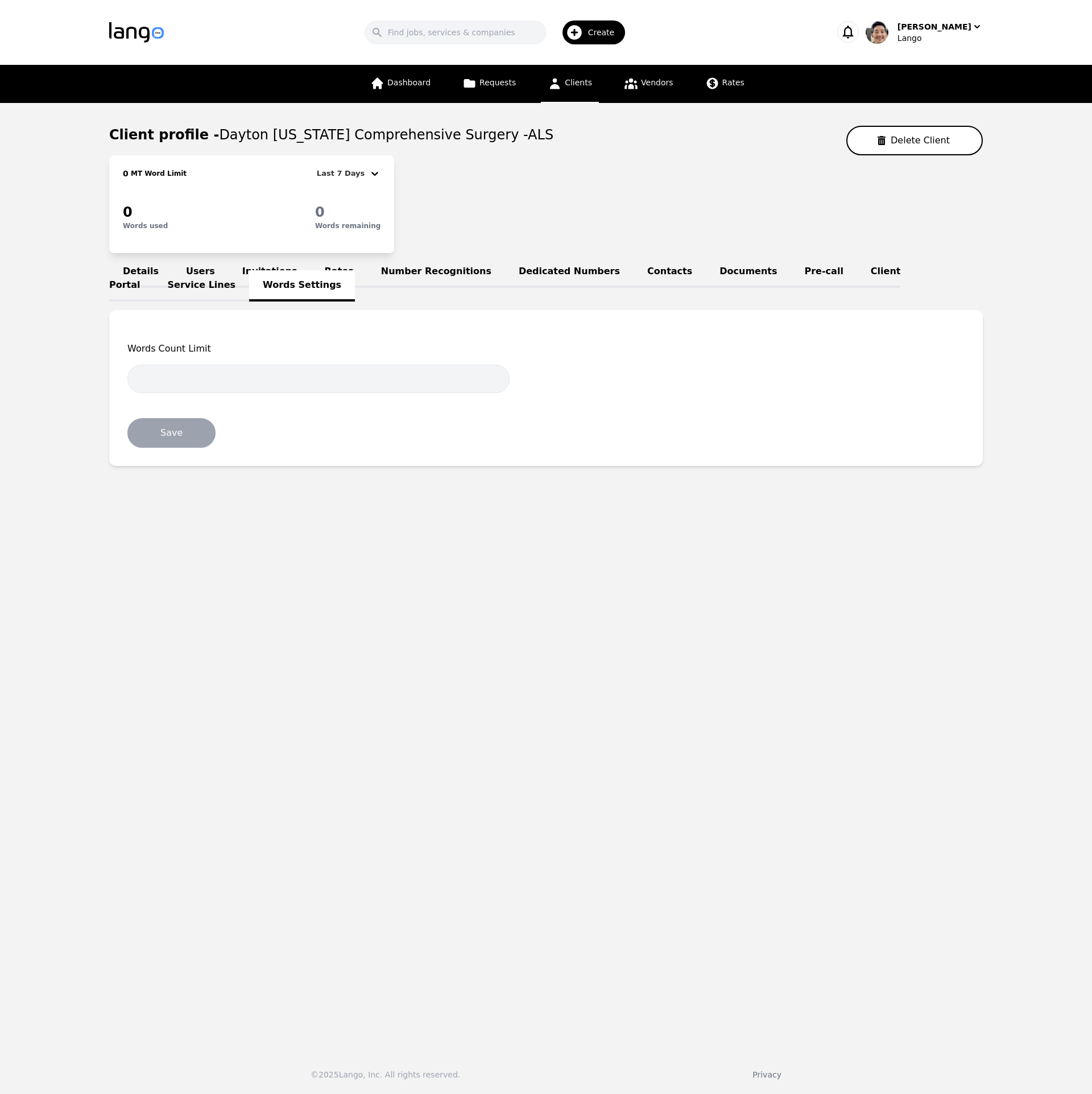
click at [205, 267] on link "Users" at bounding box center [200, 272] width 56 height 31
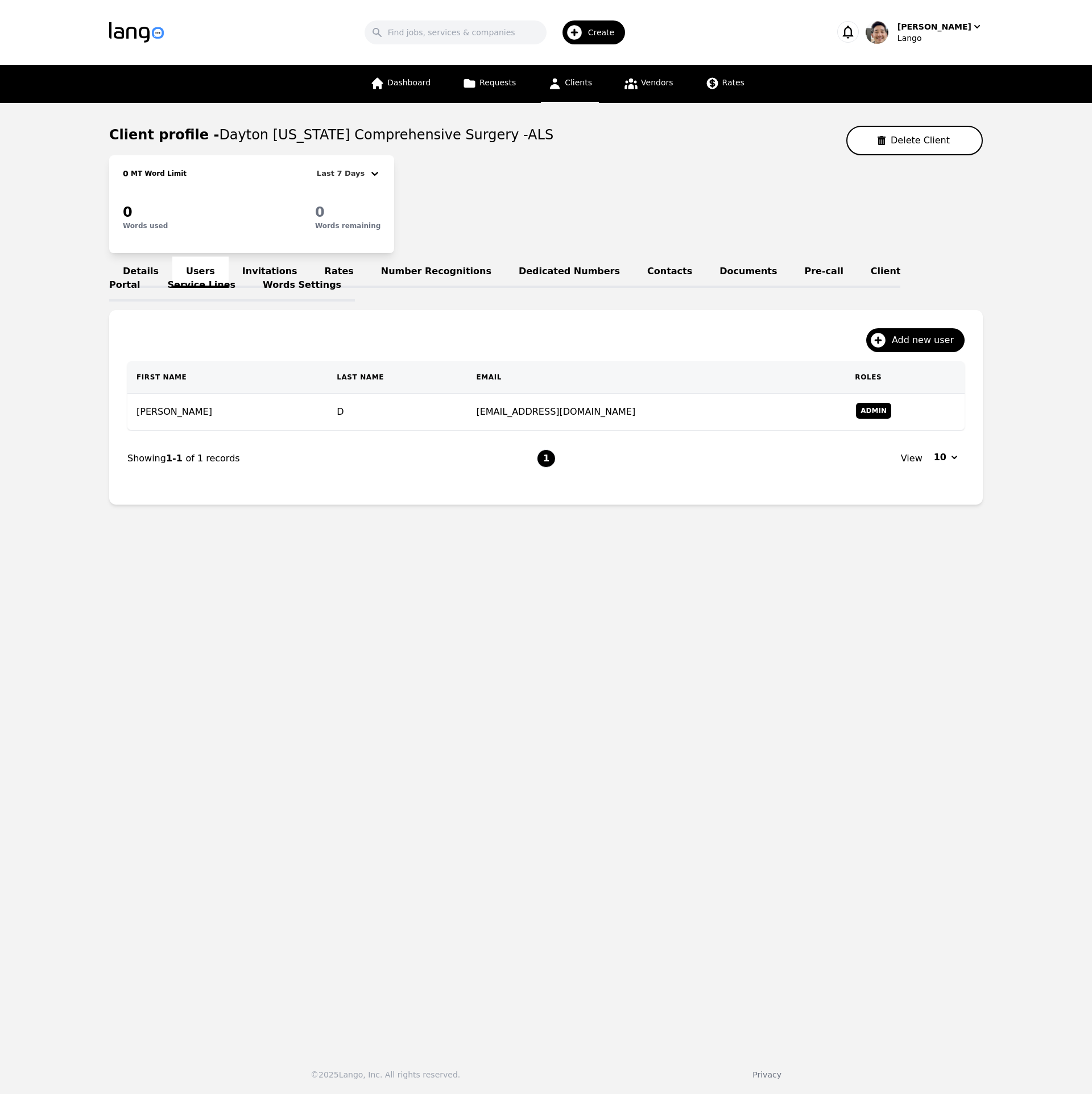
click at [954, 671] on main "Client profile - [GEOGRAPHIC_DATA] [US_STATE] Comprehensive Surgery -ALS Delete…" at bounding box center [546, 572] width 1092 height 939
click at [930, 341] on span "Add new user" at bounding box center [926, 340] width 70 height 14
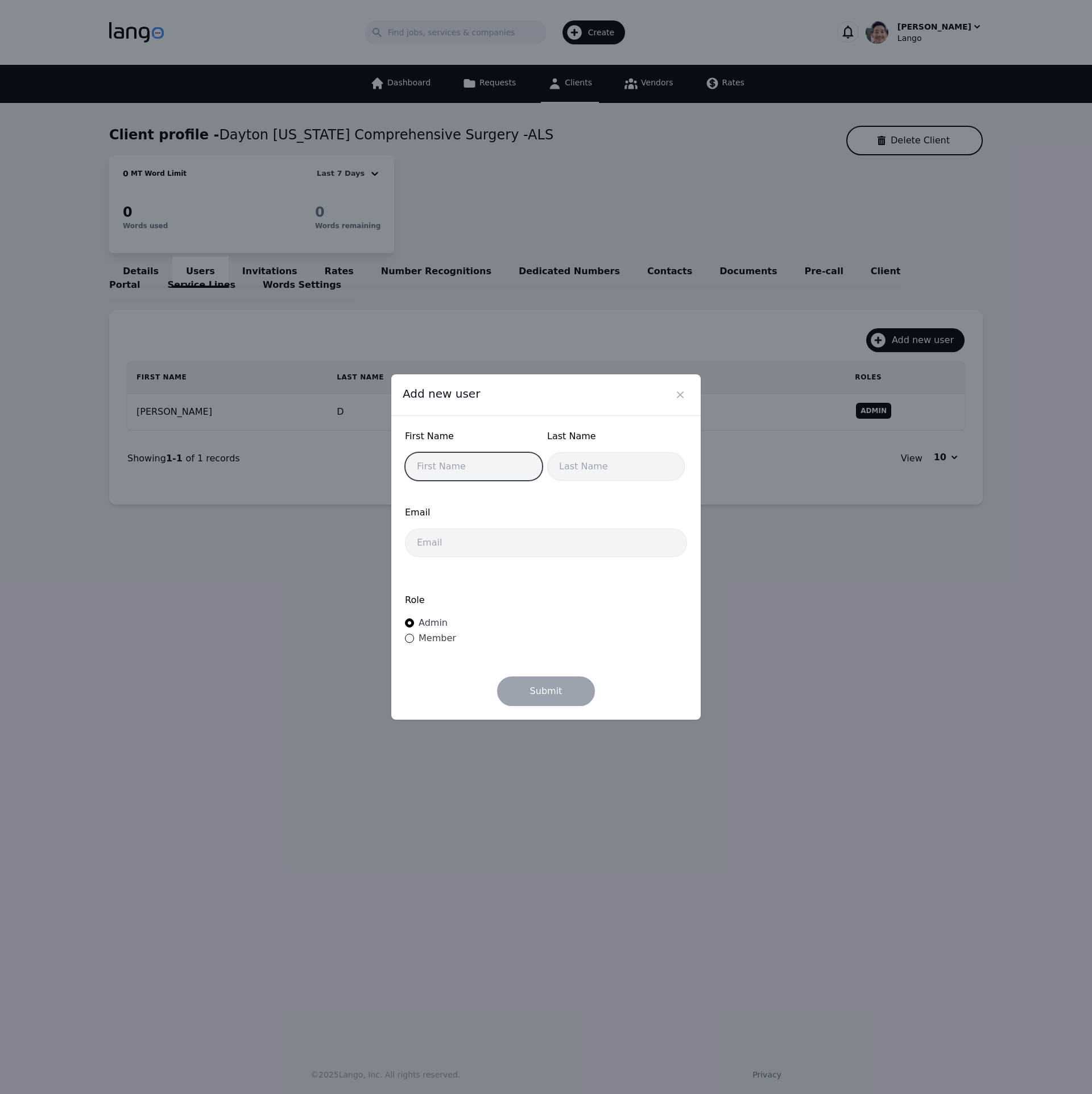
click at [477, 468] on input "text" at bounding box center [474, 466] width 138 height 29
type input "[PERSON_NAME]"
type input "D"
paste input "[EMAIL_ADDRESS][DOMAIN_NAME]"
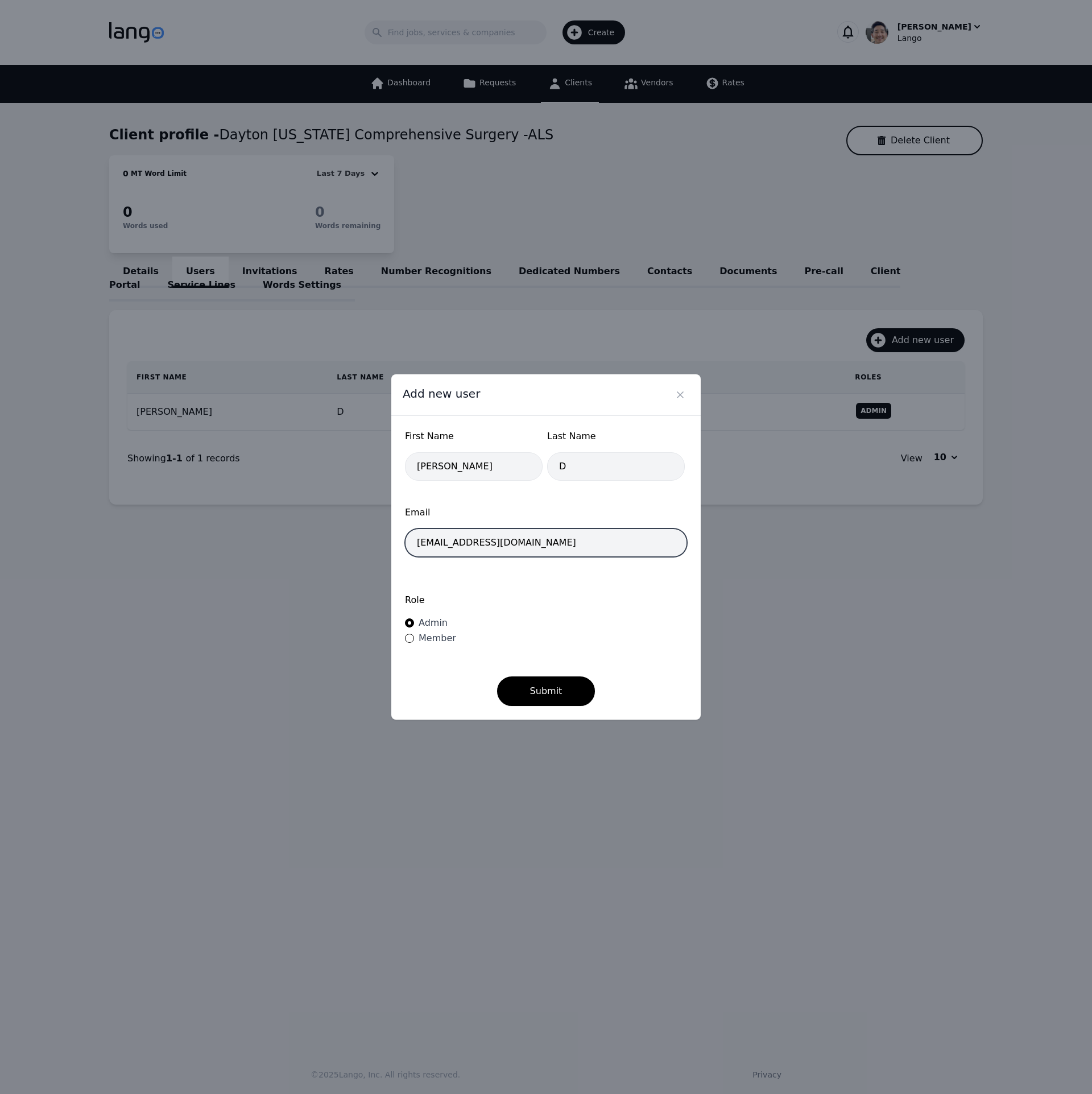
type input "[EMAIL_ADDRESS][DOMAIN_NAME]"
click at [609, 619] on div "Role Admin Member" at bounding box center [546, 620] width 282 height 76
click at [547, 678] on button "Submit" at bounding box center [546, 691] width 99 height 29
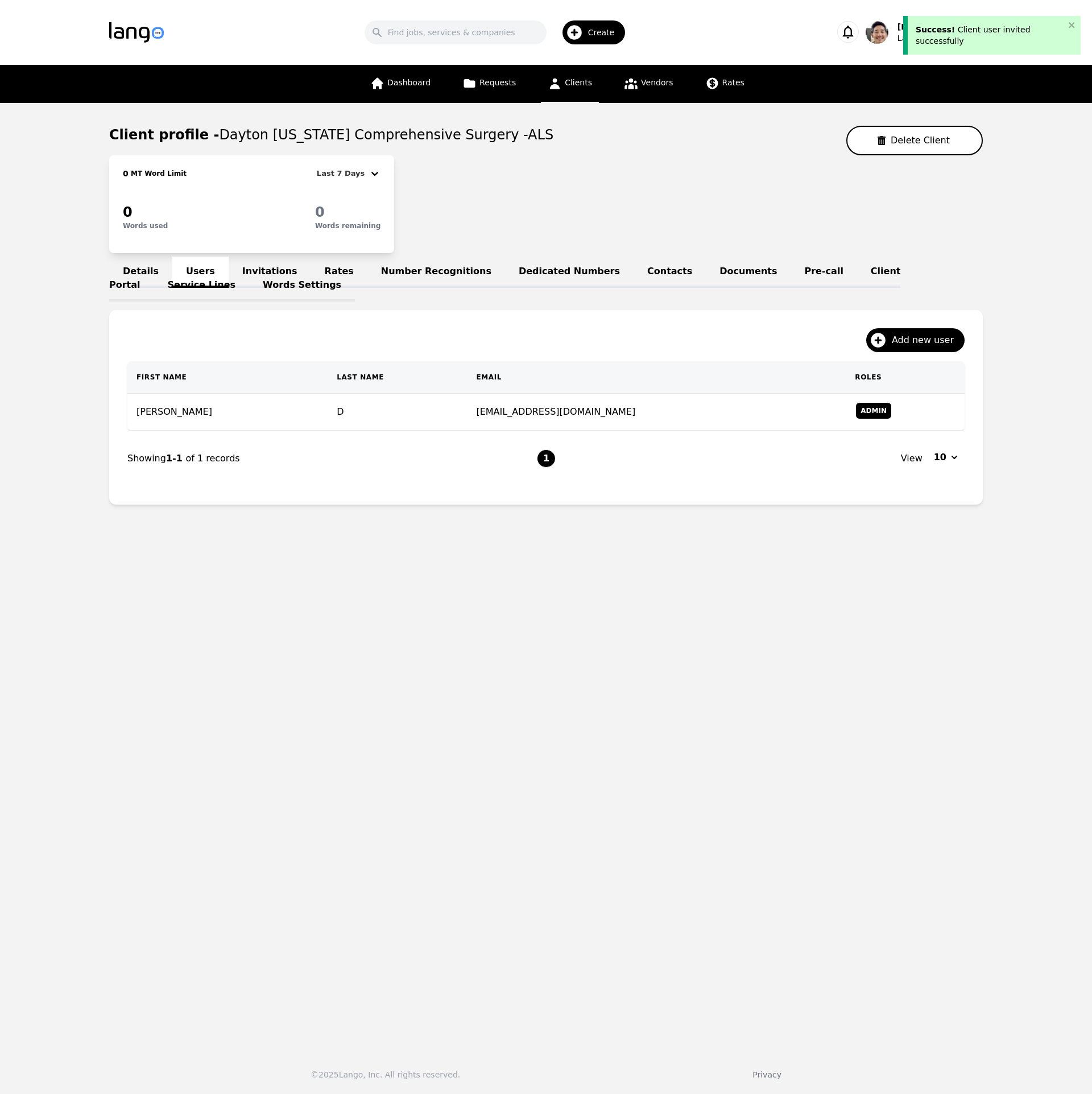
click at [662, 689] on main "Client profile - Dayton Ohio Comprehensive Surgery -ALS Delete Client 0 MT Word…" at bounding box center [546, 572] width 1092 height 939
click at [260, 273] on link "Invitations" at bounding box center [270, 272] width 82 height 31
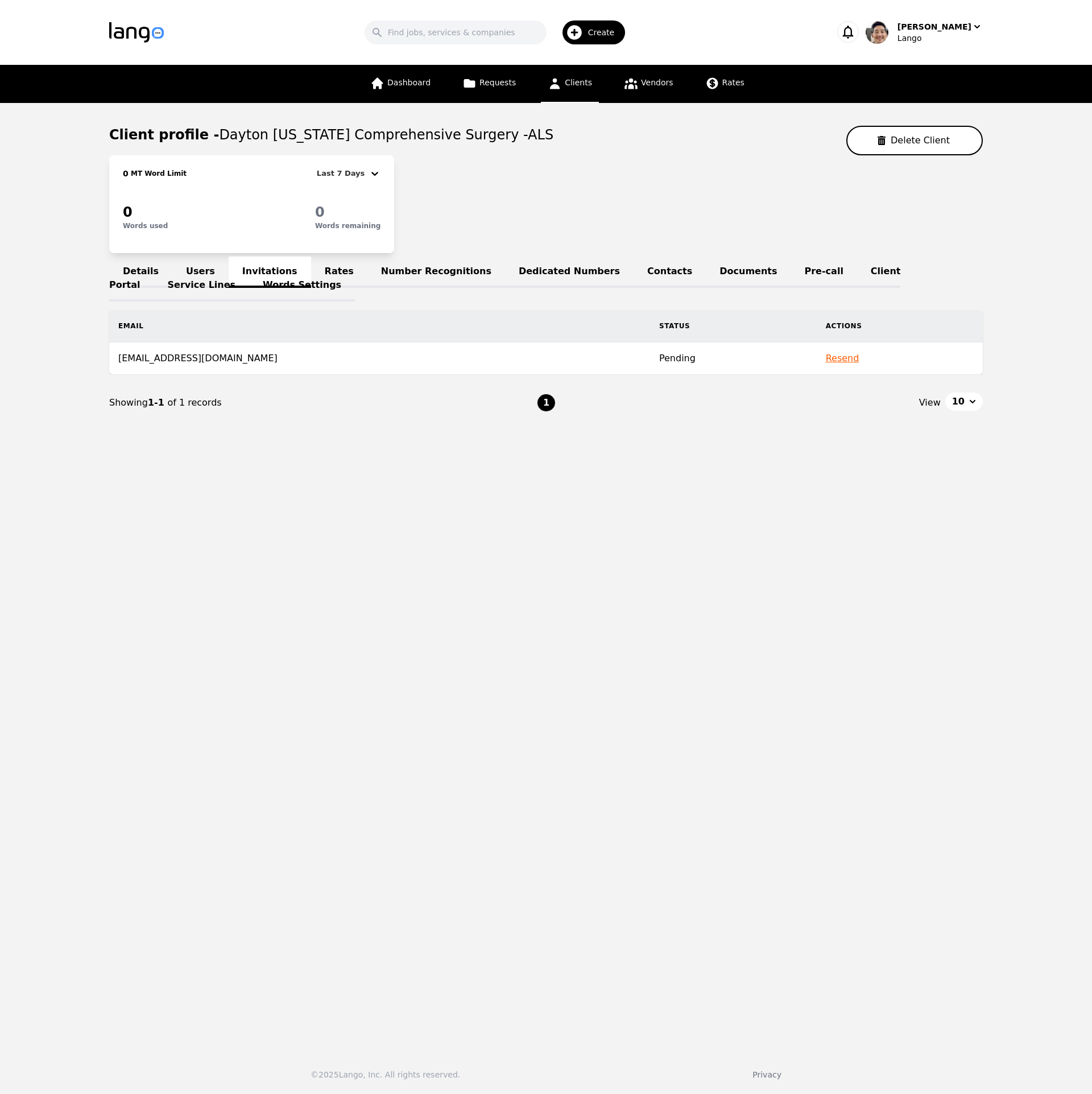
click at [196, 269] on link "Users" at bounding box center [200, 272] width 56 height 31
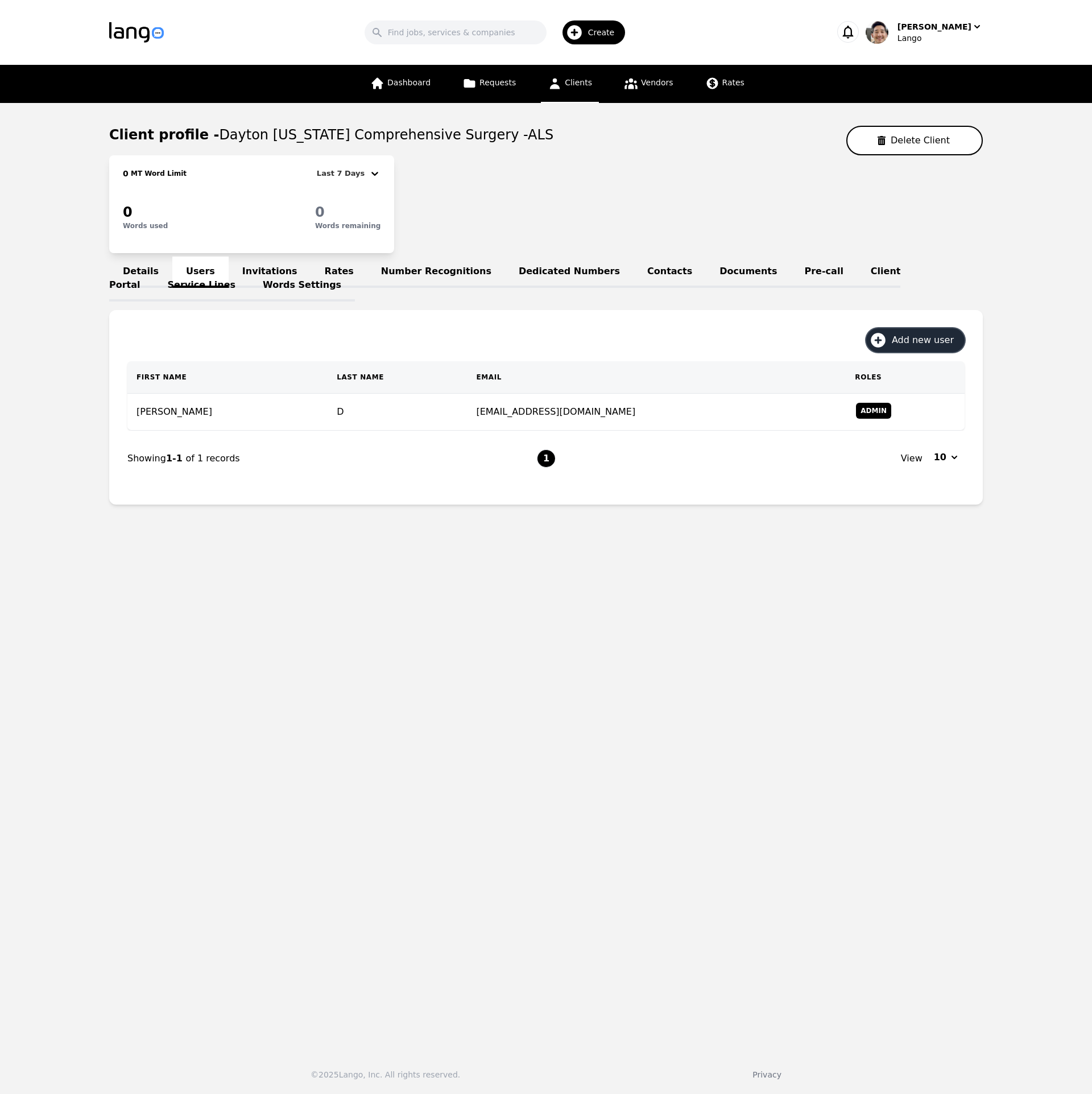
click at [914, 346] on span "Add new user" at bounding box center [926, 340] width 70 height 14
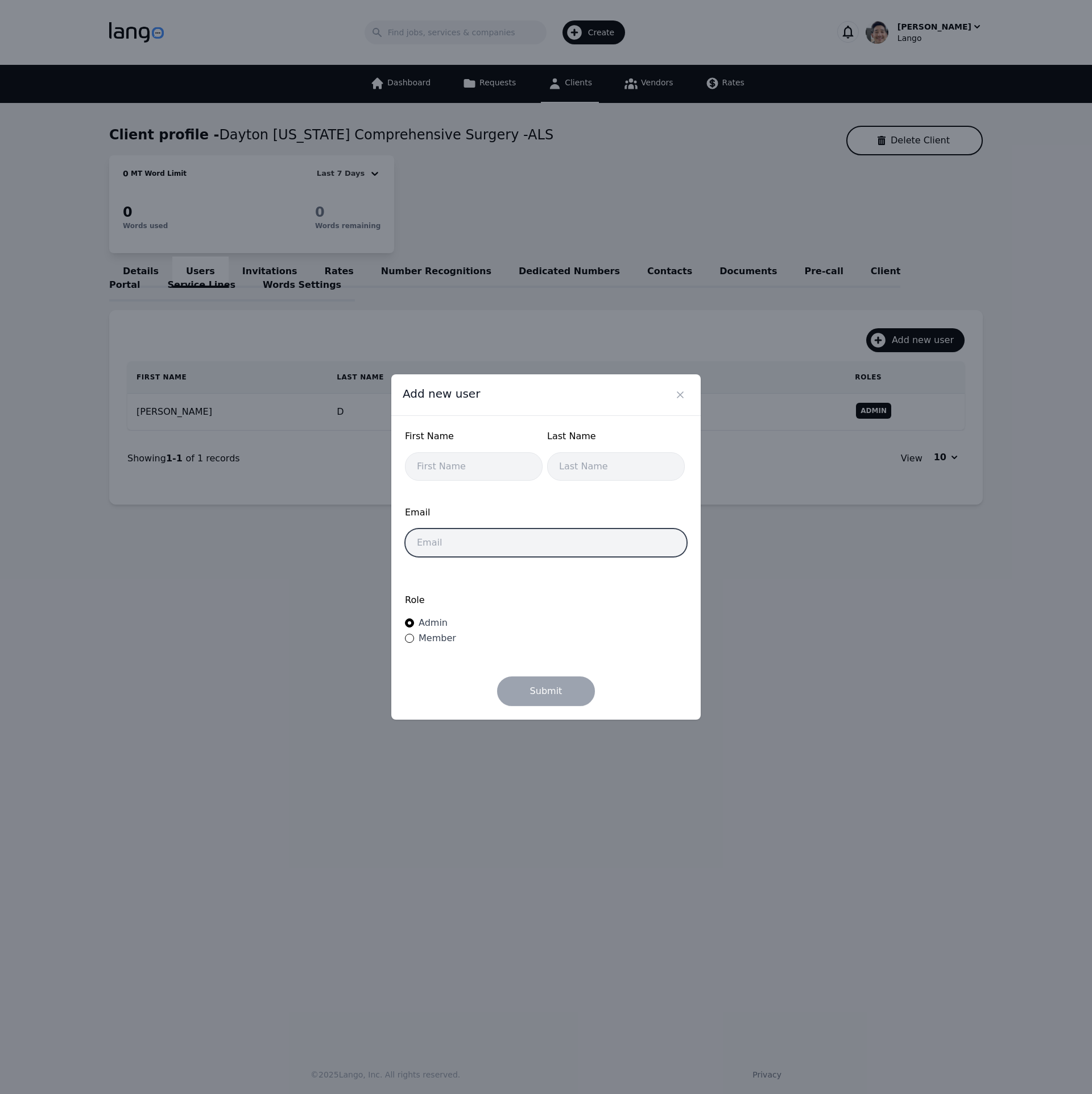
click at [461, 546] on input "email" at bounding box center [546, 543] width 282 height 29
paste input "[EMAIL_ADDRESS][DOMAIN_NAME]"
type input "[EMAIL_ADDRESS][DOMAIN_NAME]"
click at [461, 460] on input "text" at bounding box center [474, 466] width 138 height 29
type input "Batina"
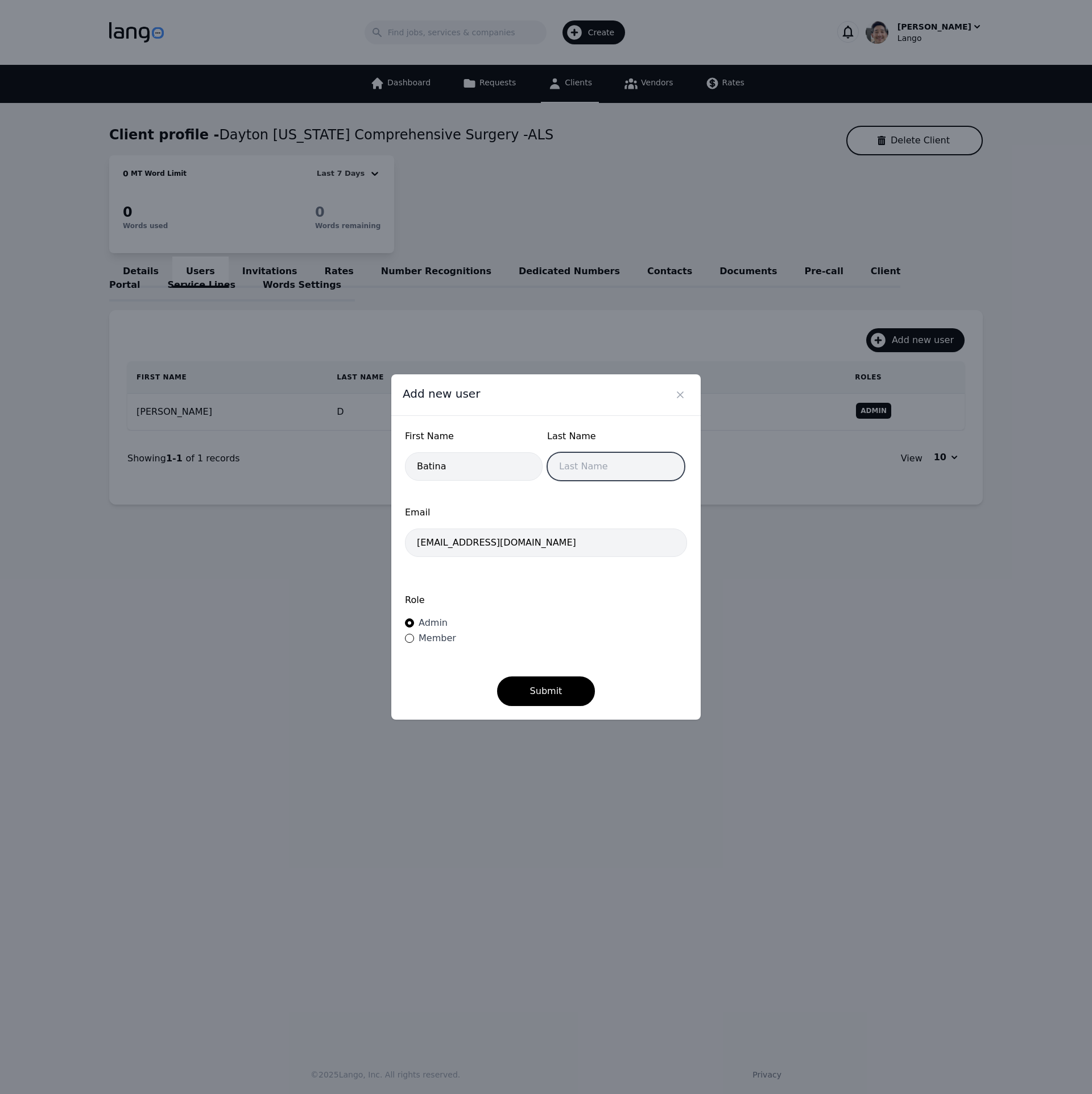
click at [618, 461] on input "text" at bounding box center [616, 466] width 138 height 29
paste input "Eldridge"
type input "Eldridge"
click at [588, 637] on div "Role Admin Member" at bounding box center [546, 620] width 282 height 76
click at [569, 687] on button "Submit" at bounding box center [546, 691] width 99 height 29
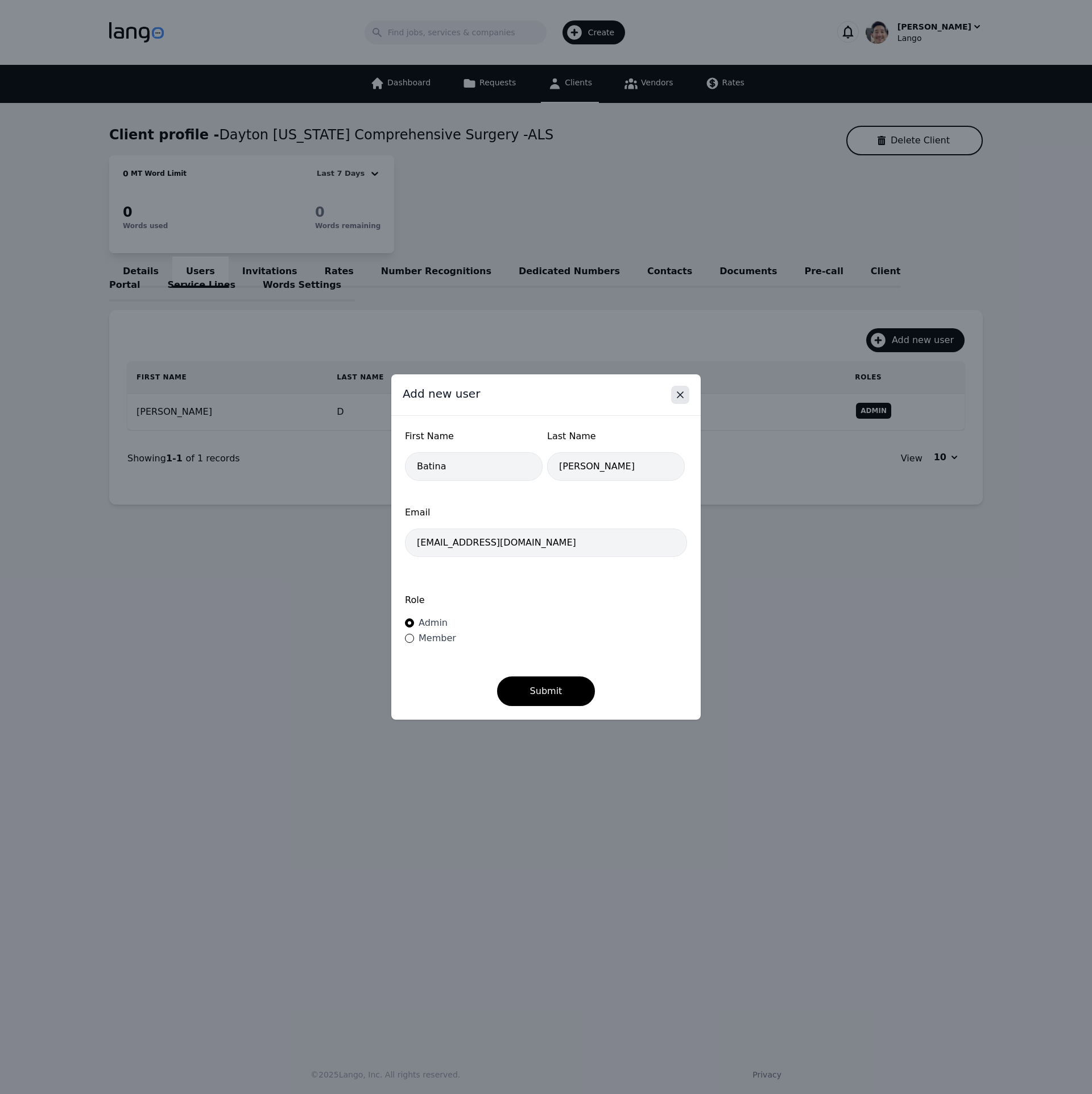
click at [687, 397] on button "Close" at bounding box center [680, 395] width 18 height 18
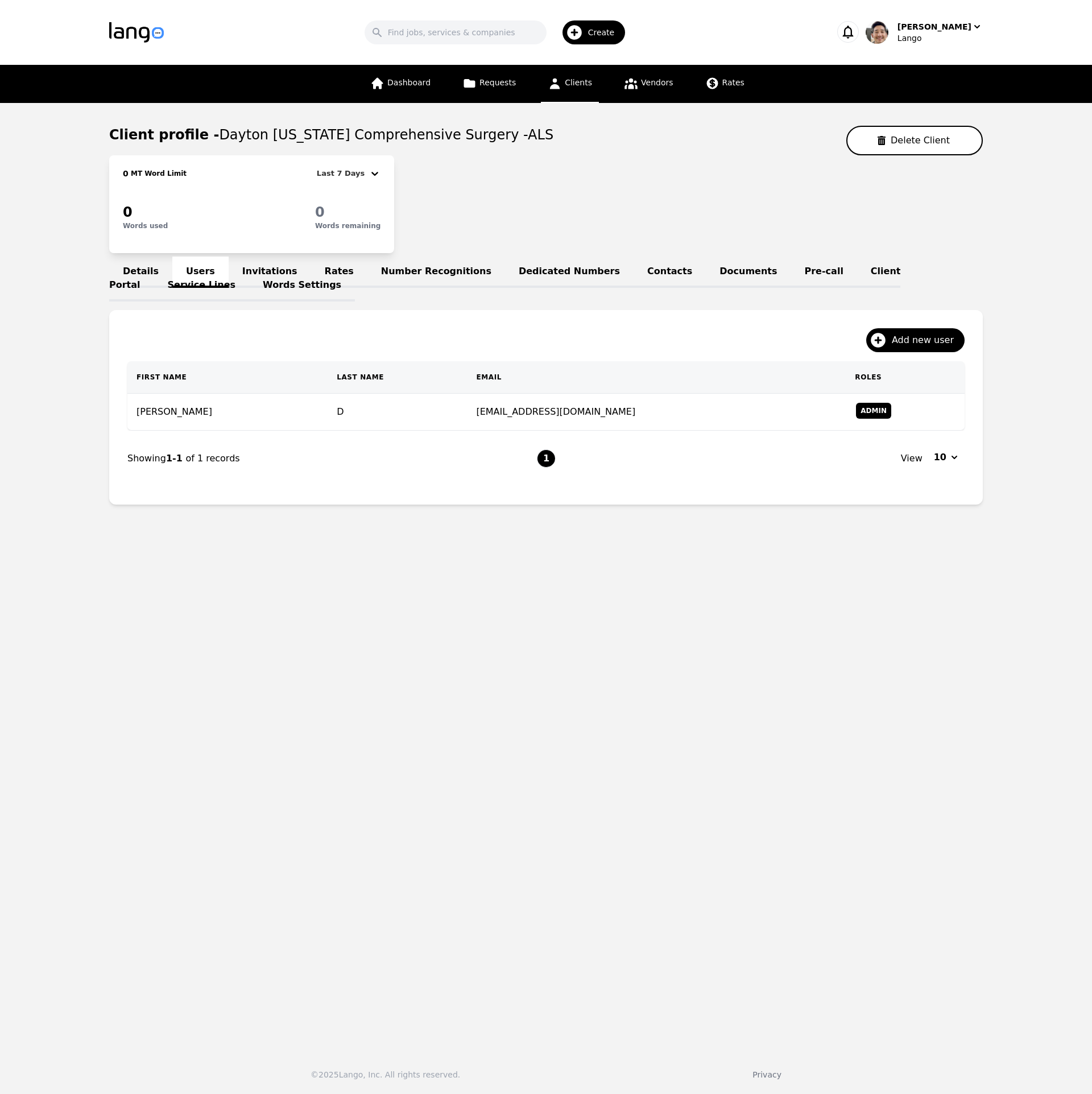
click at [245, 267] on link "Invitations" at bounding box center [270, 272] width 82 height 31
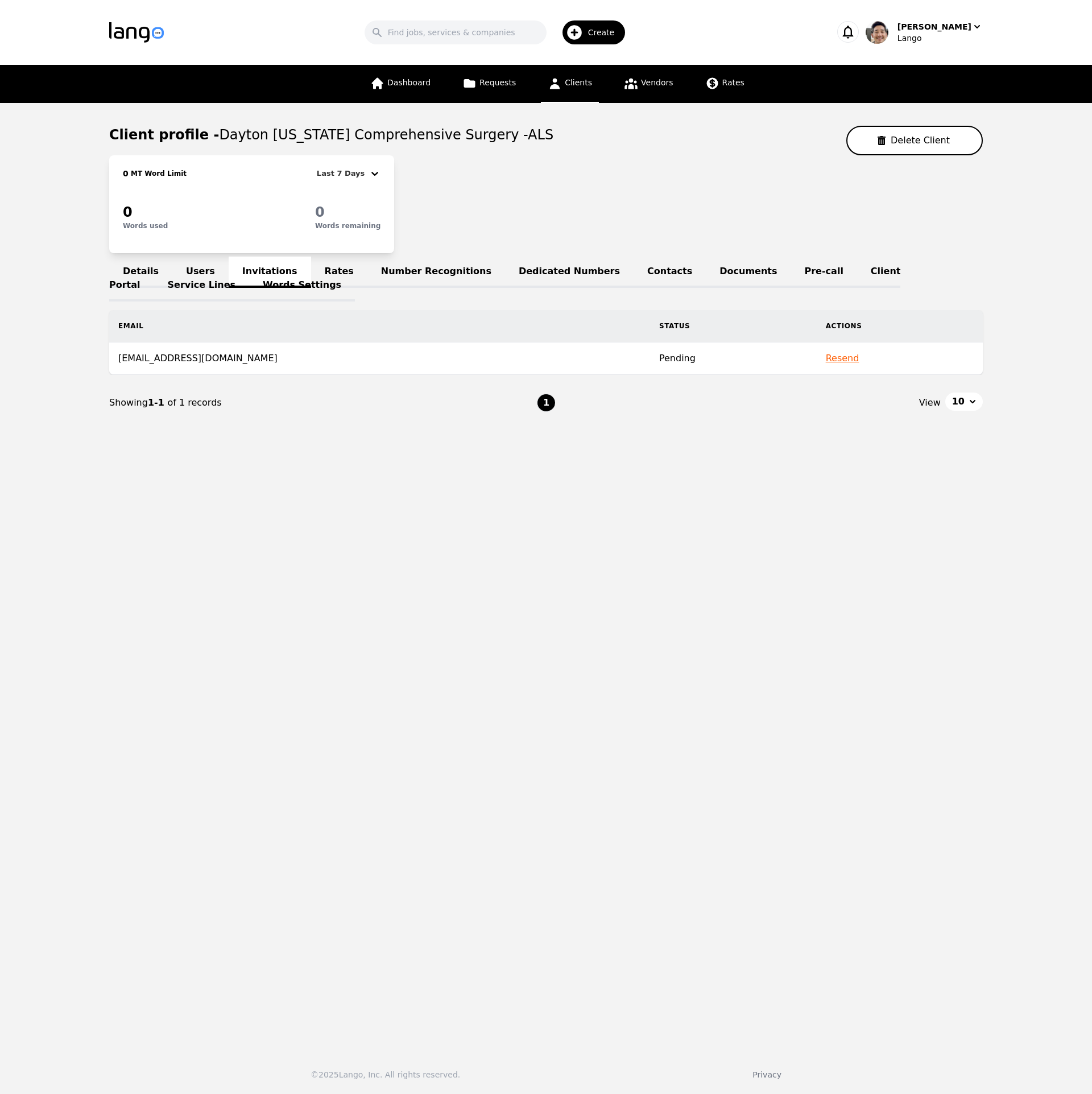
click at [825, 502] on main "Client profile - Dayton Ohio Comprehensive Surgery -ALS Delete Client 0 MT Word…" at bounding box center [546, 572] width 1092 height 939
click at [826, 363] on button "Resend" at bounding box center [842, 358] width 33 height 14
click at [637, 547] on main "Client profile - Dayton Ohio Comprehensive Surgery -ALS Delete Client 0 MT Word…" at bounding box center [546, 572] width 1092 height 939
drag, startPoint x: 597, startPoint y: 650, endPoint x: 587, endPoint y: 639, distance: 14.9
click at [587, 639] on main "Client profile - Dayton Ohio Comprehensive Surgery -ALS Delete Client 0 MT Word…" at bounding box center [546, 572] width 1092 height 939
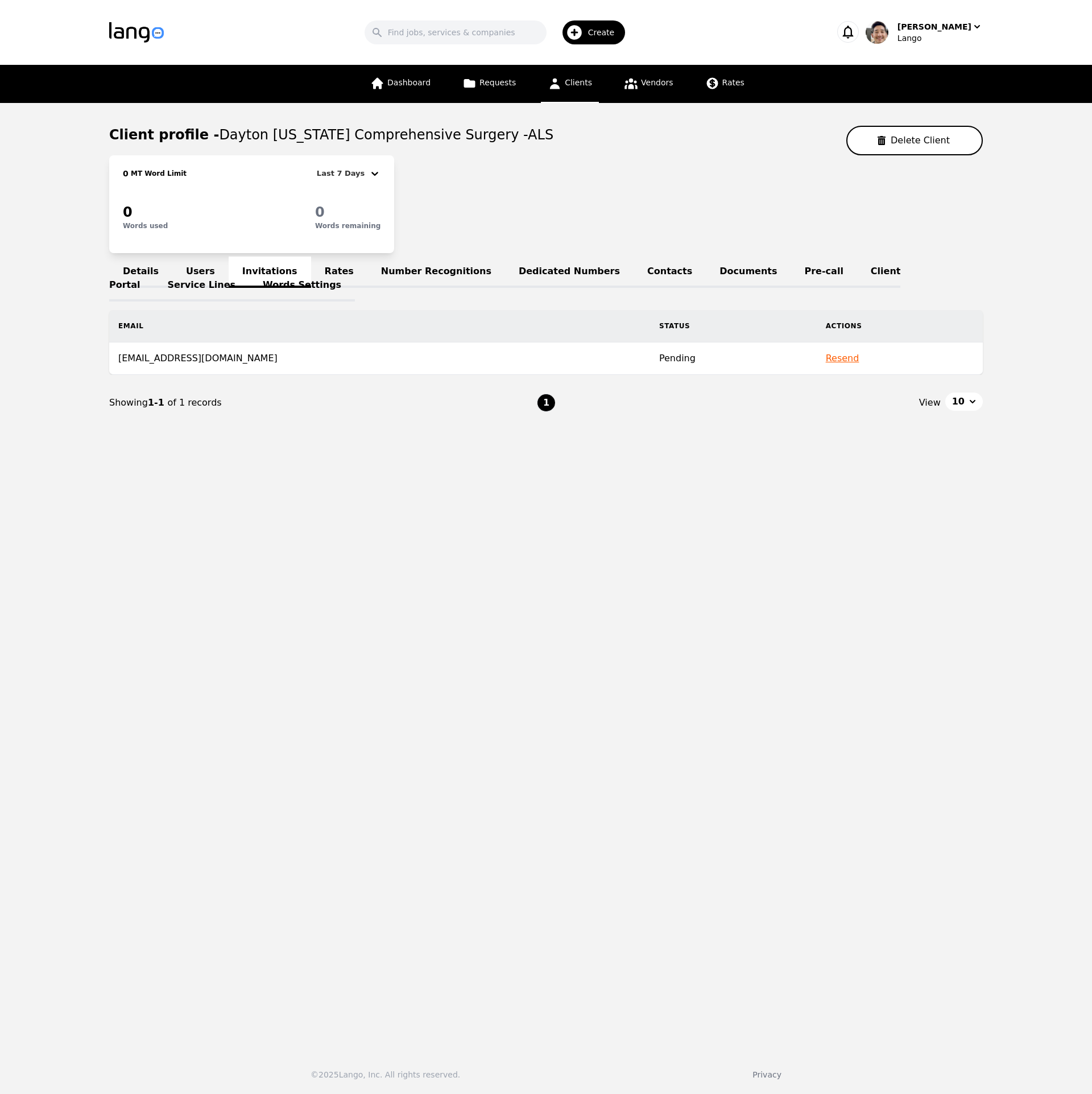
click at [194, 267] on link "Users" at bounding box center [200, 272] width 56 height 31
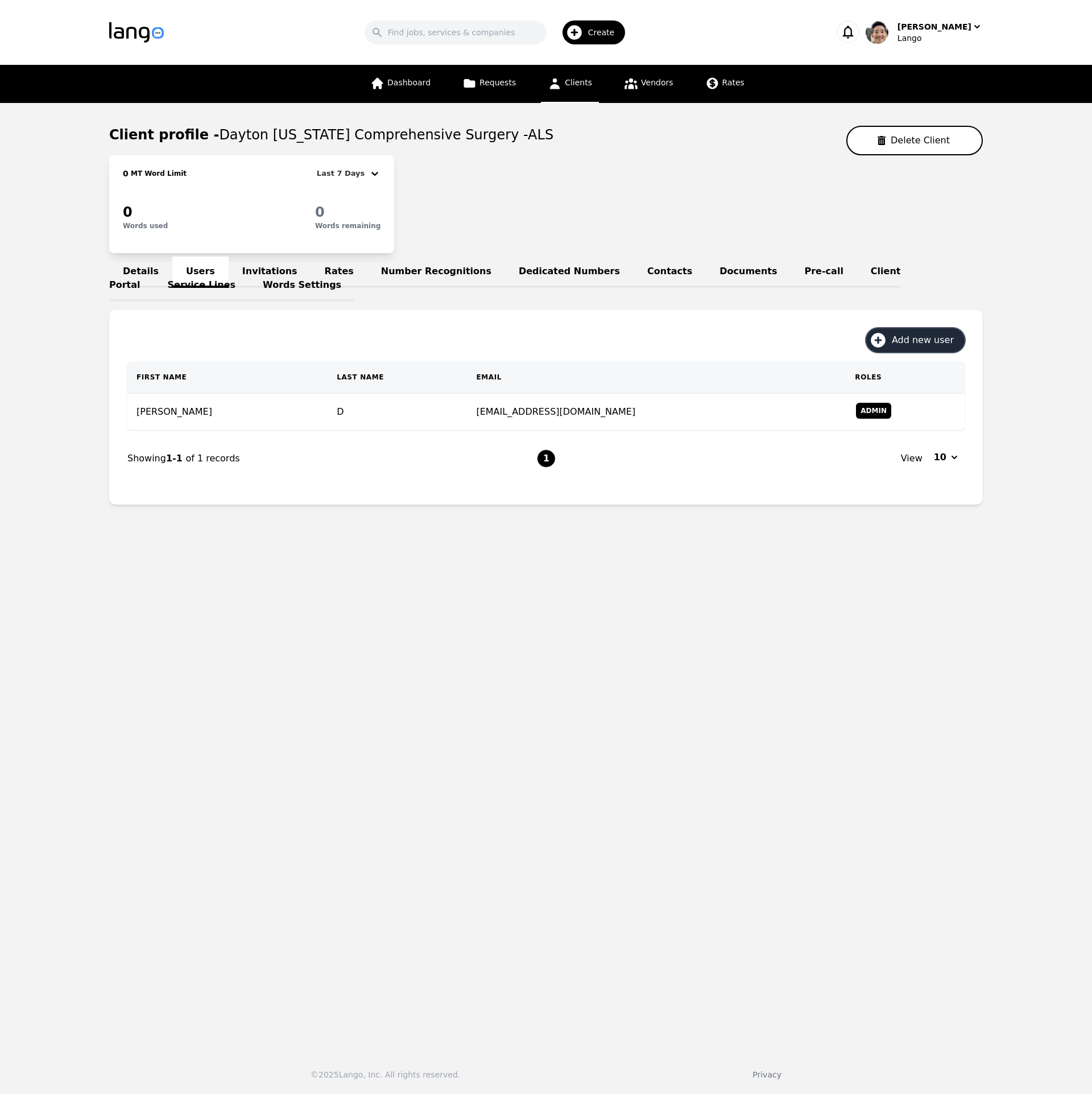
click at [929, 348] on button "Add new user" at bounding box center [915, 340] width 99 height 24
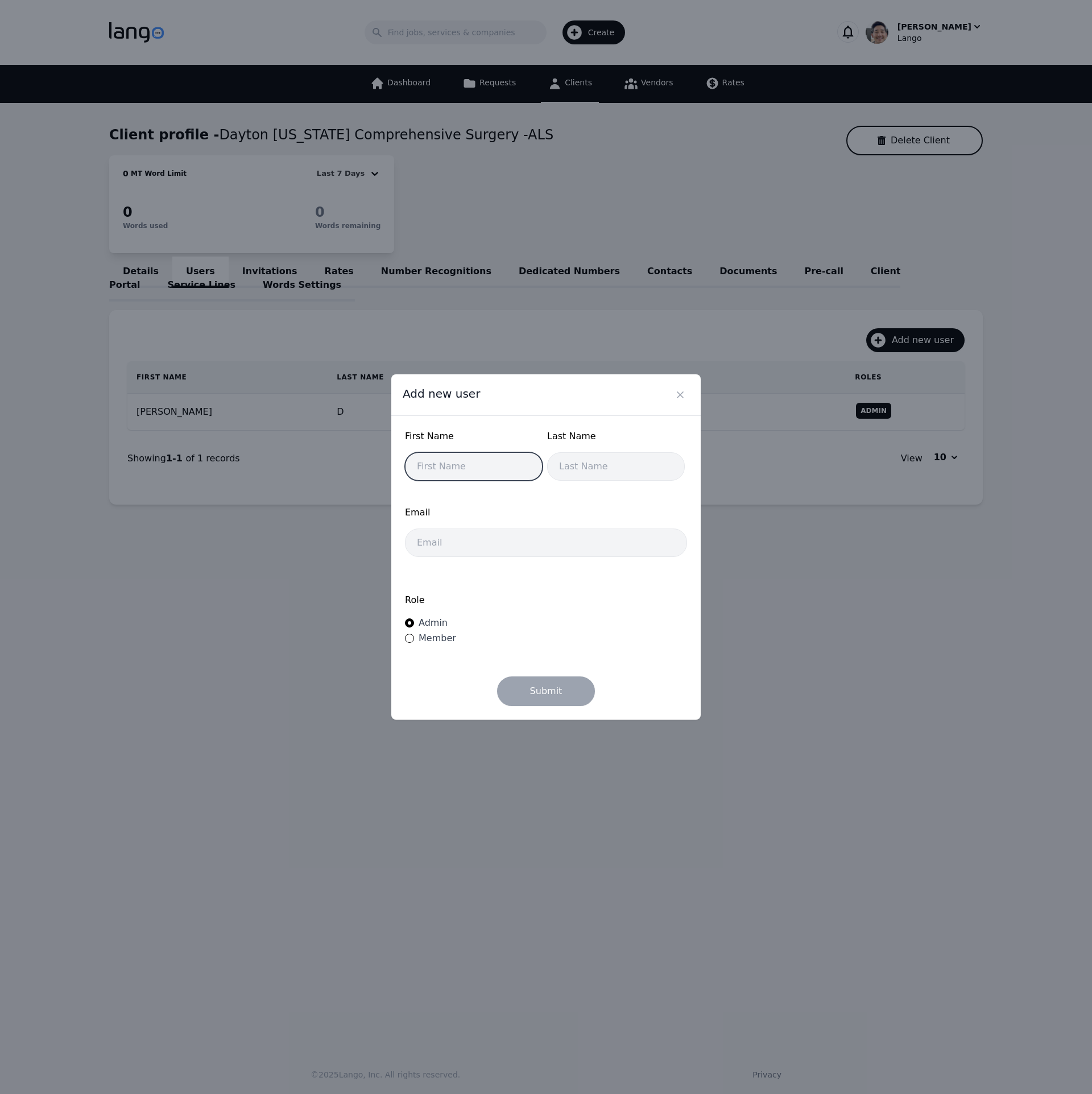
click at [472, 466] on input "text" at bounding box center [474, 466] width 138 height 29
type input "Batina"
type input "Eldridge"
paste input "[EMAIL_ADDRESS][DOMAIN_NAME]"
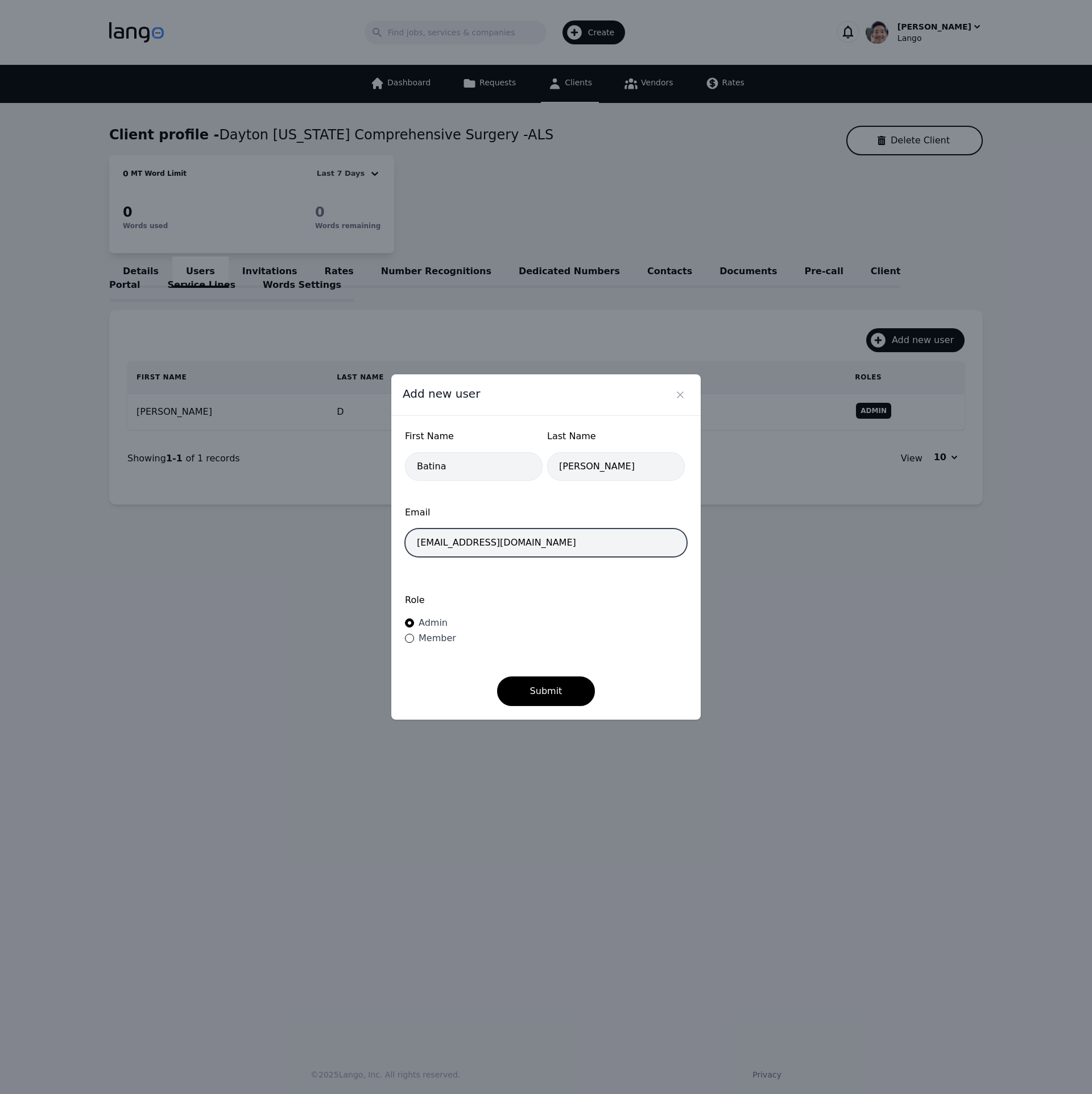
type input "[EMAIL_ADDRESS][DOMAIN_NAME]"
click at [609, 664] on form "First Name Batina Last Name Eldridge Email batinaeldridge@aol.com Role Admin Me…" at bounding box center [546, 568] width 282 height 277
click at [554, 693] on button "Submit" at bounding box center [546, 691] width 99 height 29
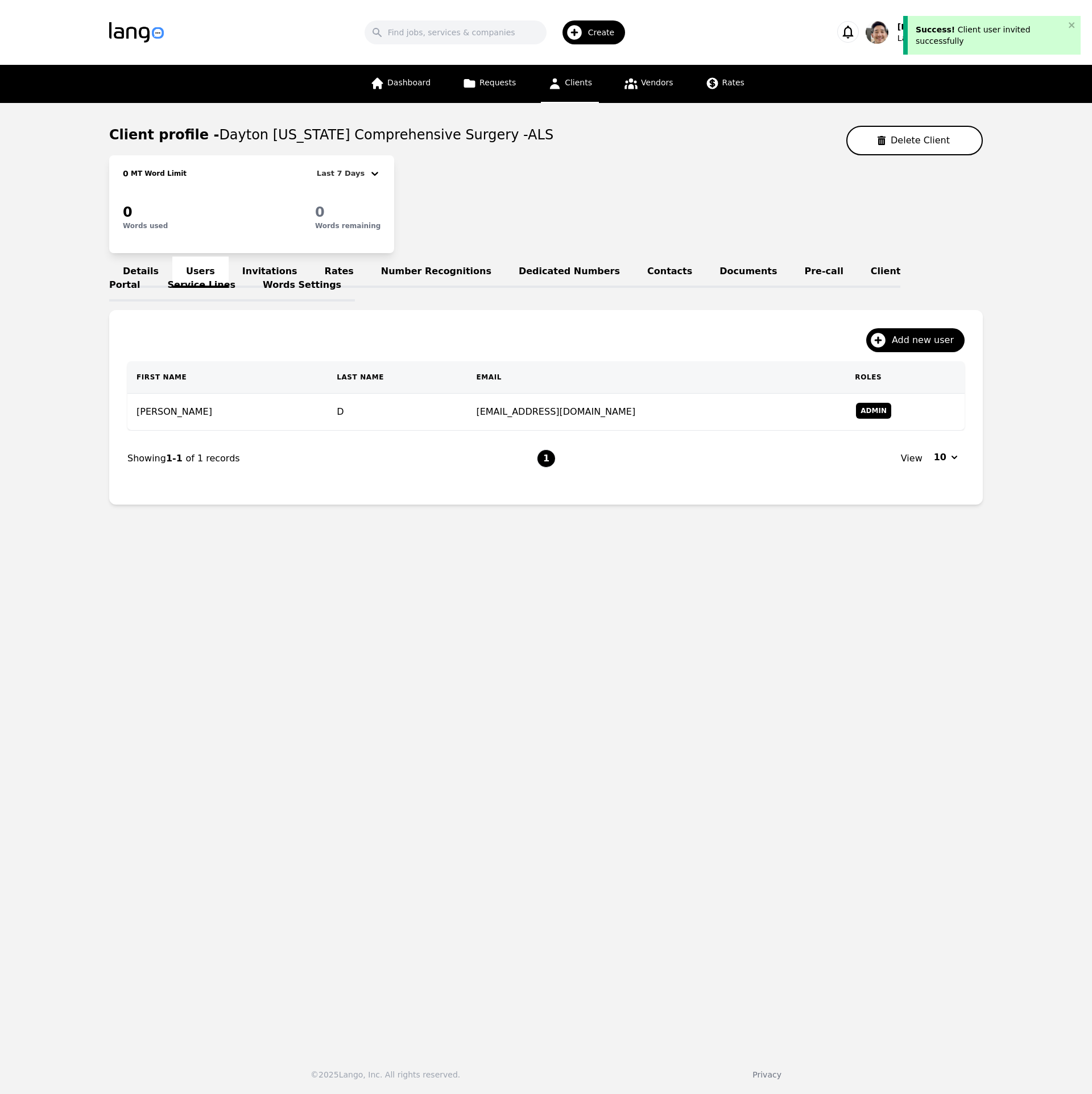
click at [686, 708] on main "Client profile - Dayton Ohio Comprehensive Surgery -ALS Delete Client 0 MT Word…" at bounding box center [546, 572] width 1092 height 939
click at [701, 701] on main "Client profile - Dayton Ohio Comprehensive Surgery -ALS Delete Client 0 MT Word…" at bounding box center [546, 572] width 1092 height 939
click at [257, 260] on link "Invitations" at bounding box center [270, 272] width 82 height 31
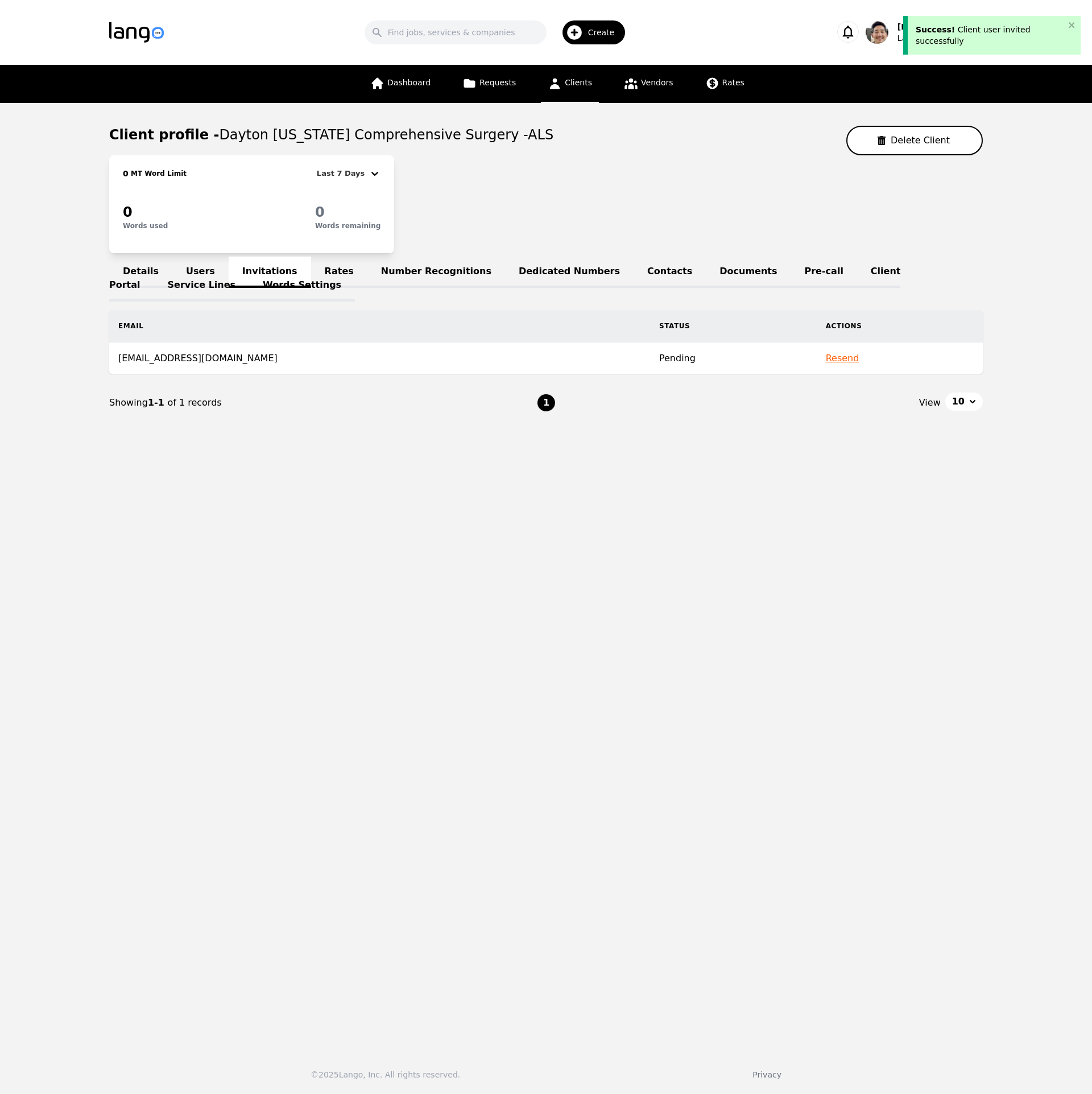
click at [190, 269] on link "Users" at bounding box center [200, 272] width 56 height 31
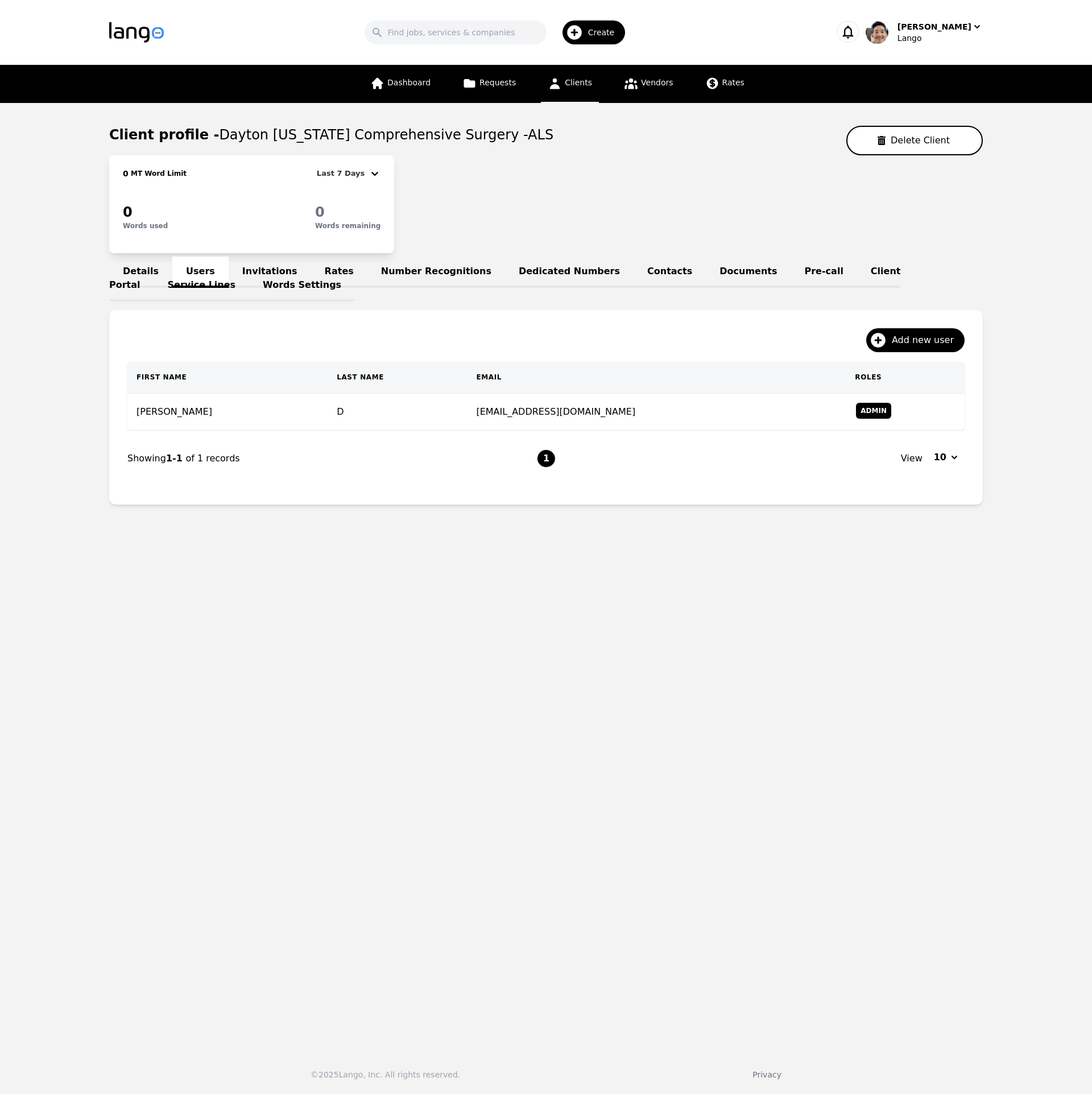
click at [822, 808] on main "Client profile - Dayton Ohio Comprehensive Surgery -ALS Delete Client 0 MT Word…" at bounding box center [546, 572] width 1092 height 939
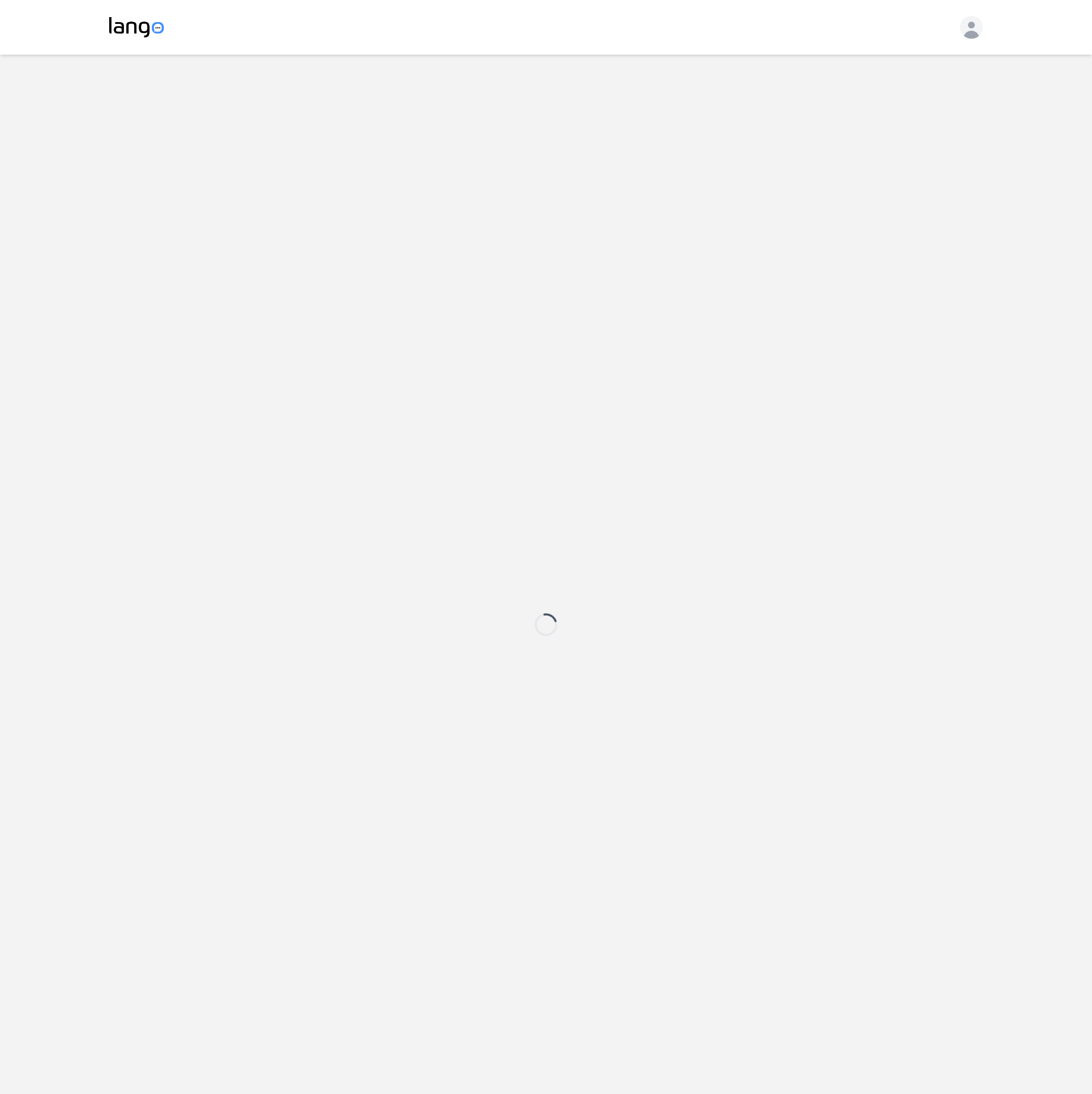
click at [785, 716] on main at bounding box center [546, 624] width 1092 height 1140
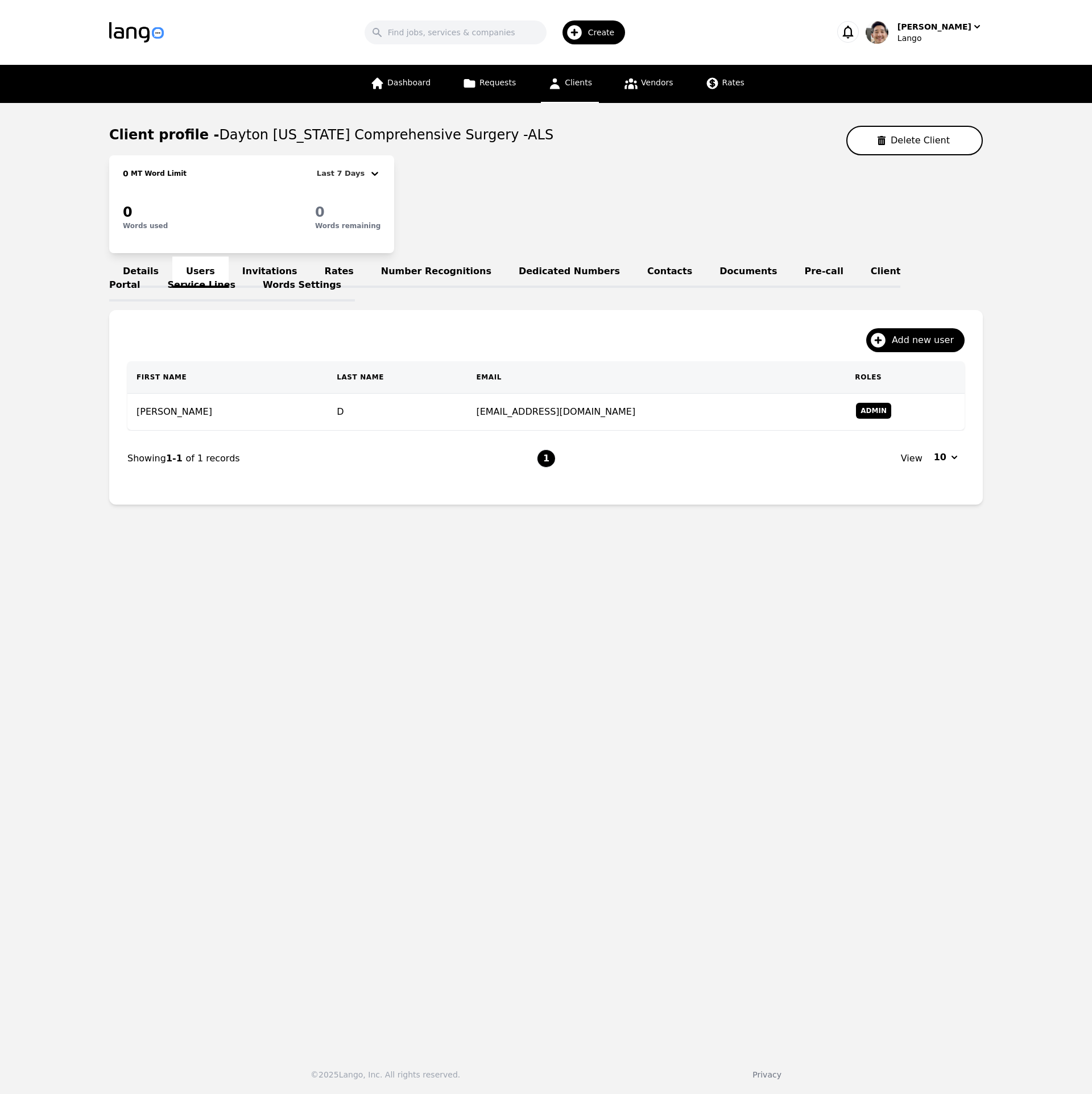
click at [256, 261] on link "Invitations" at bounding box center [270, 272] width 82 height 31
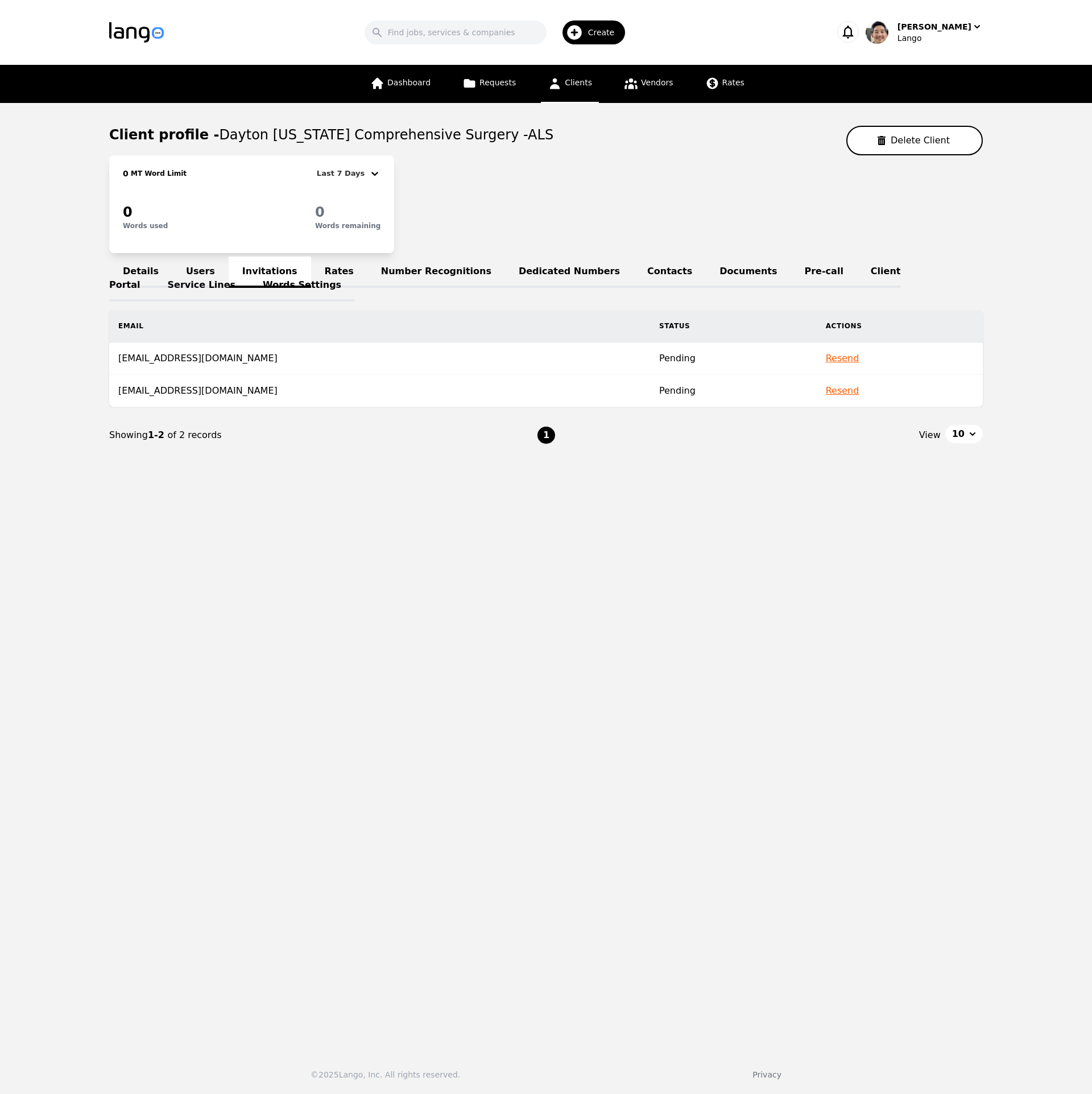
click at [806, 566] on main "Client profile - [GEOGRAPHIC_DATA] [US_STATE] Comprehensive Surgery -ALS Delete…" at bounding box center [546, 572] width 1092 height 939
click at [826, 386] on button "Resend" at bounding box center [842, 391] width 33 height 14
